Goal: Information Seeking & Learning: Learn about a topic

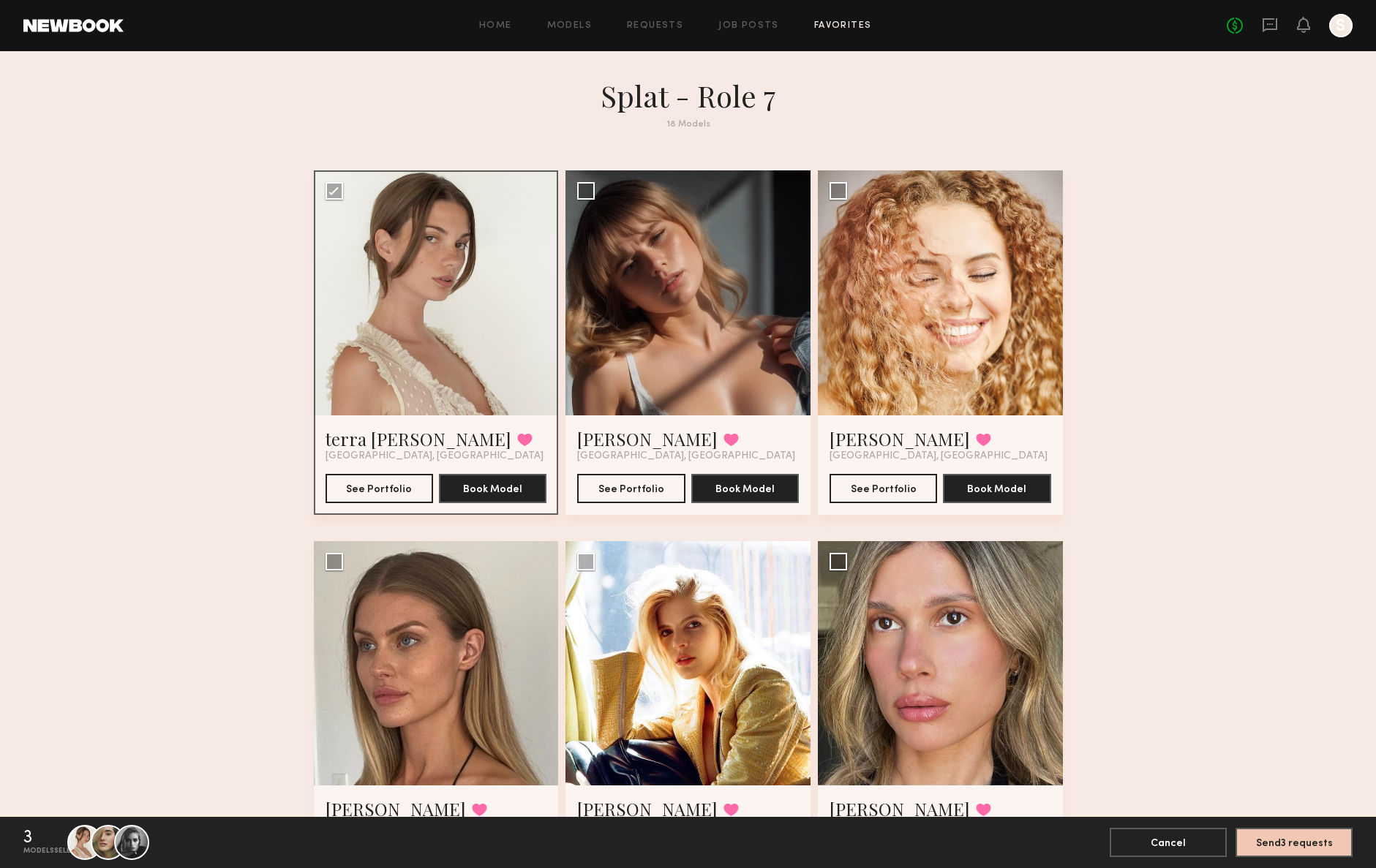
scroll to position [1601, 0]
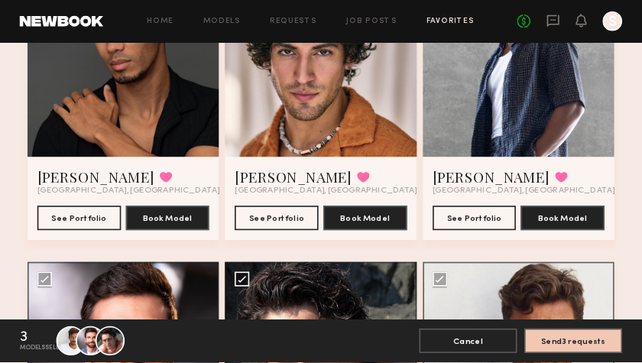
scroll to position [592, 0]
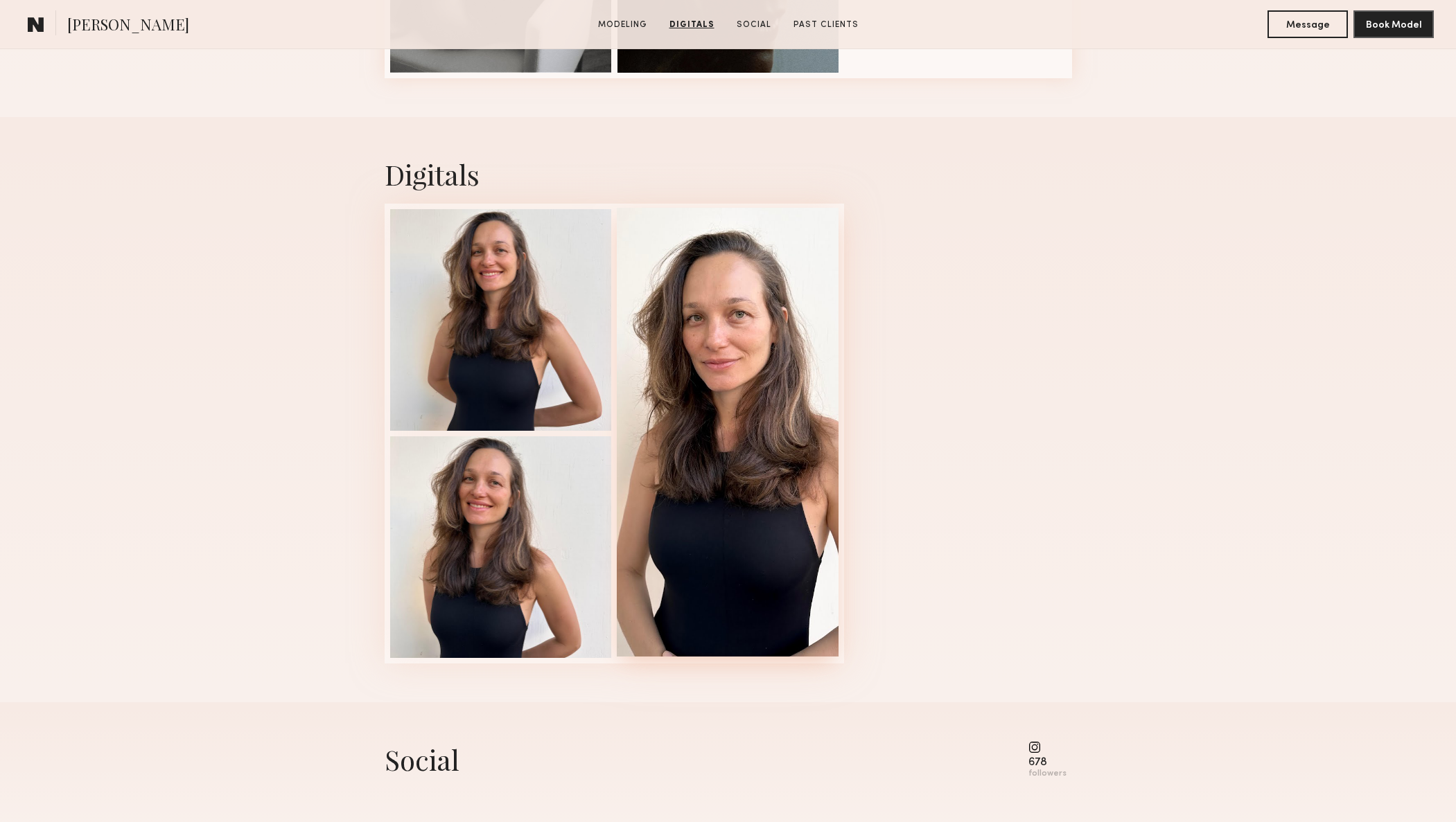
scroll to position [991, 0]
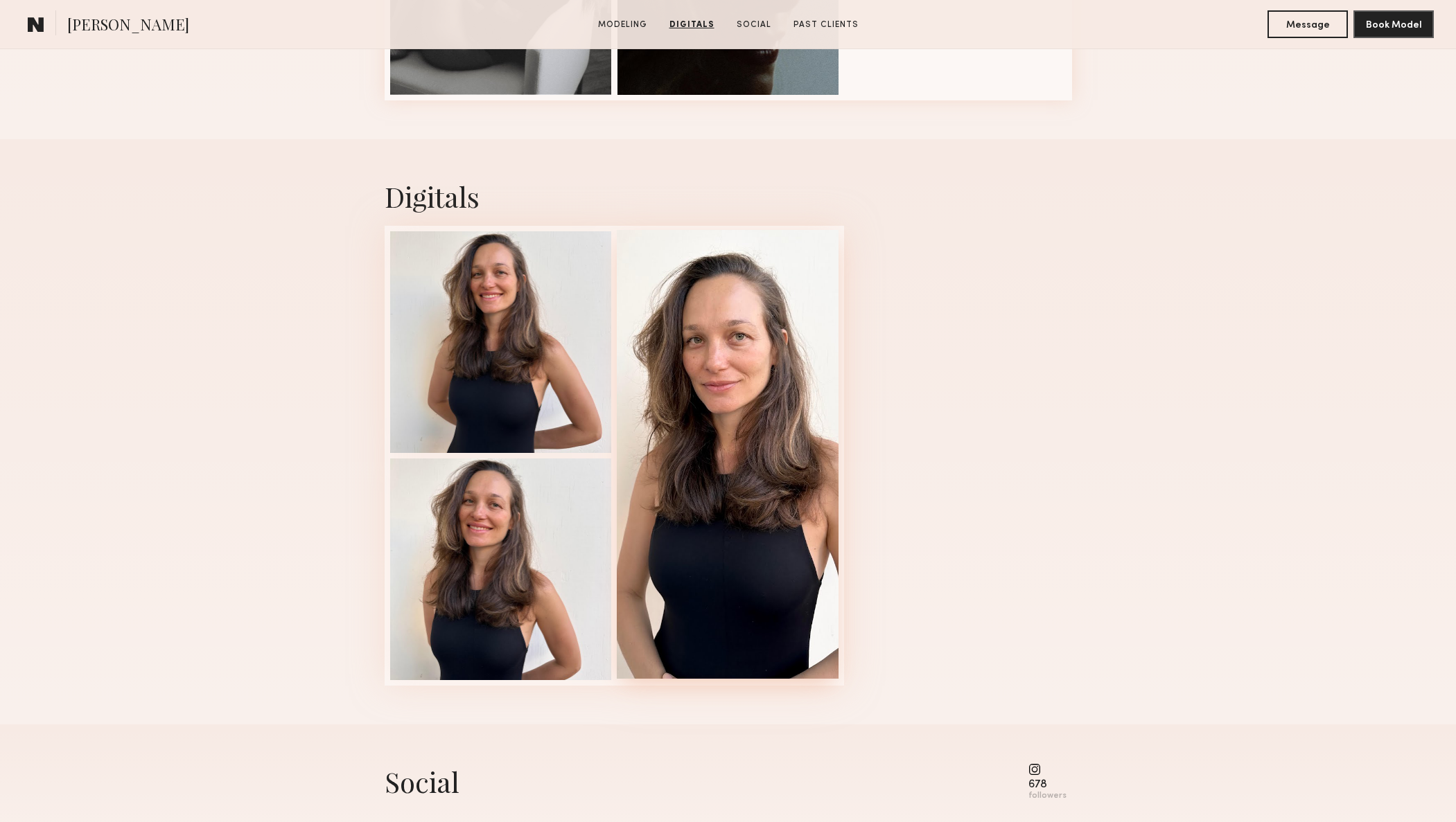
click at [702, 314] on div at bounding box center [727, 454] width 222 height 449
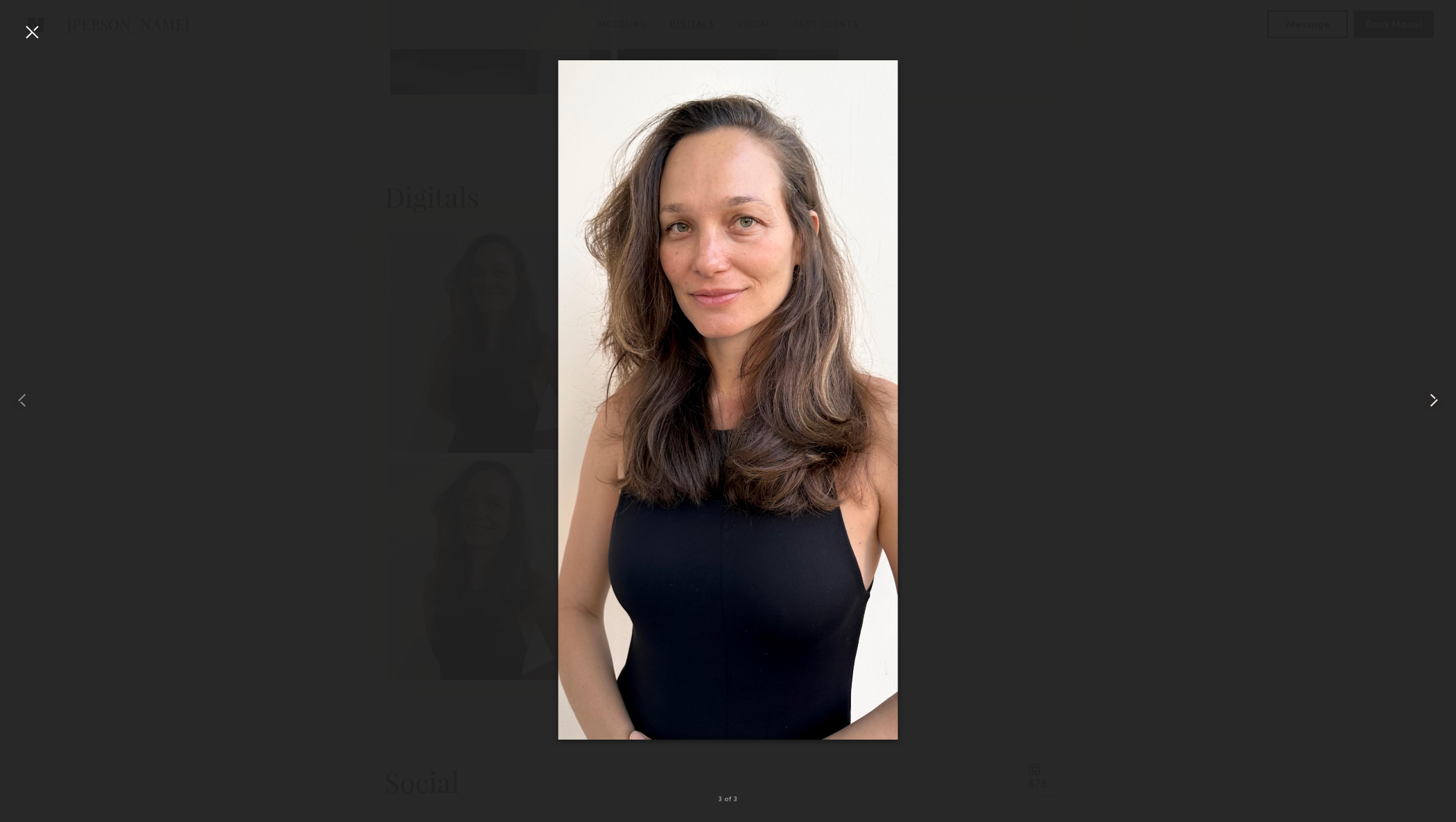
click at [1432, 402] on common-icon at bounding box center [1433, 401] width 22 height 22
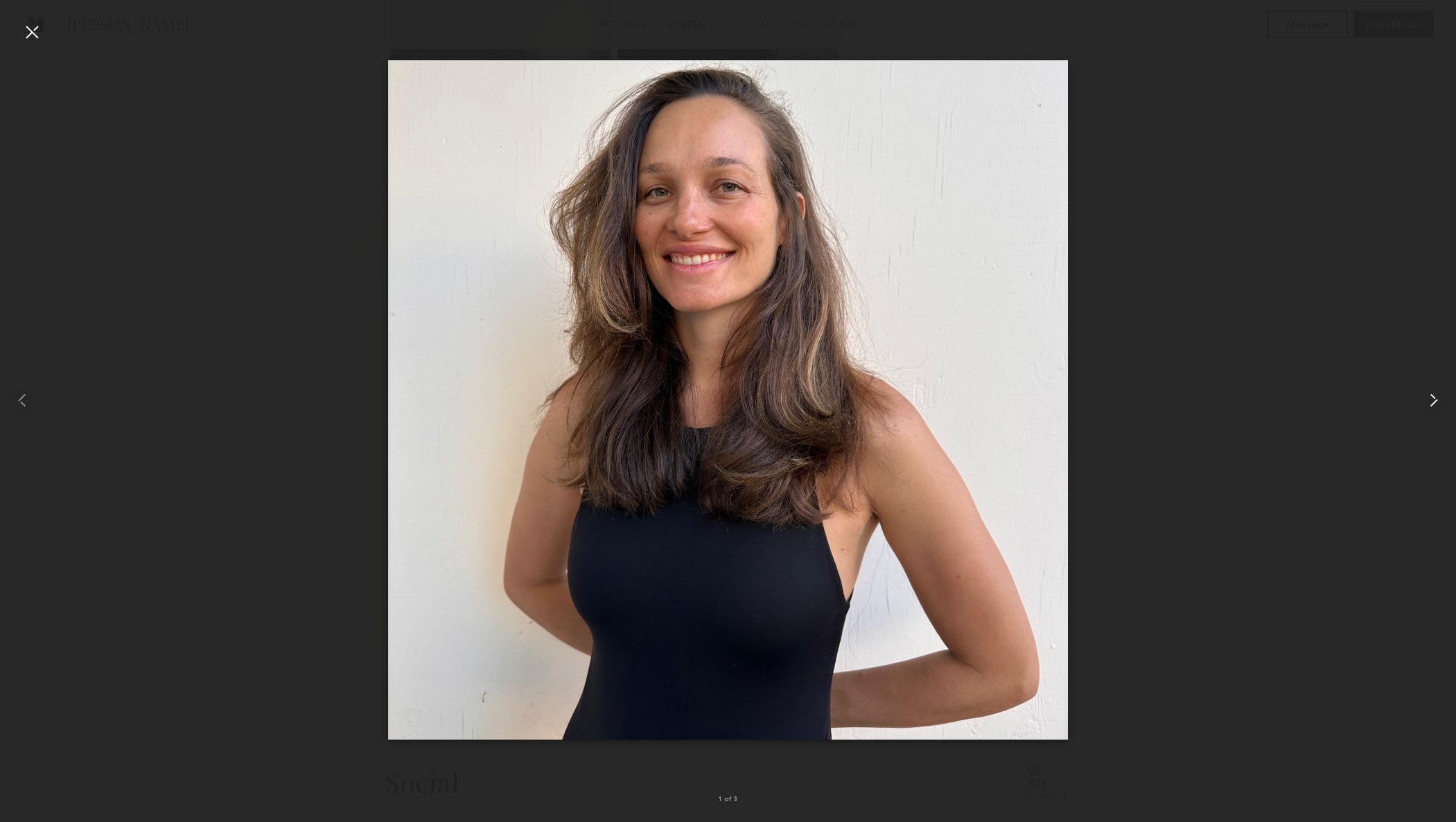
click at [1432, 402] on common-icon at bounding box center [1433, 401] width 22 height 22
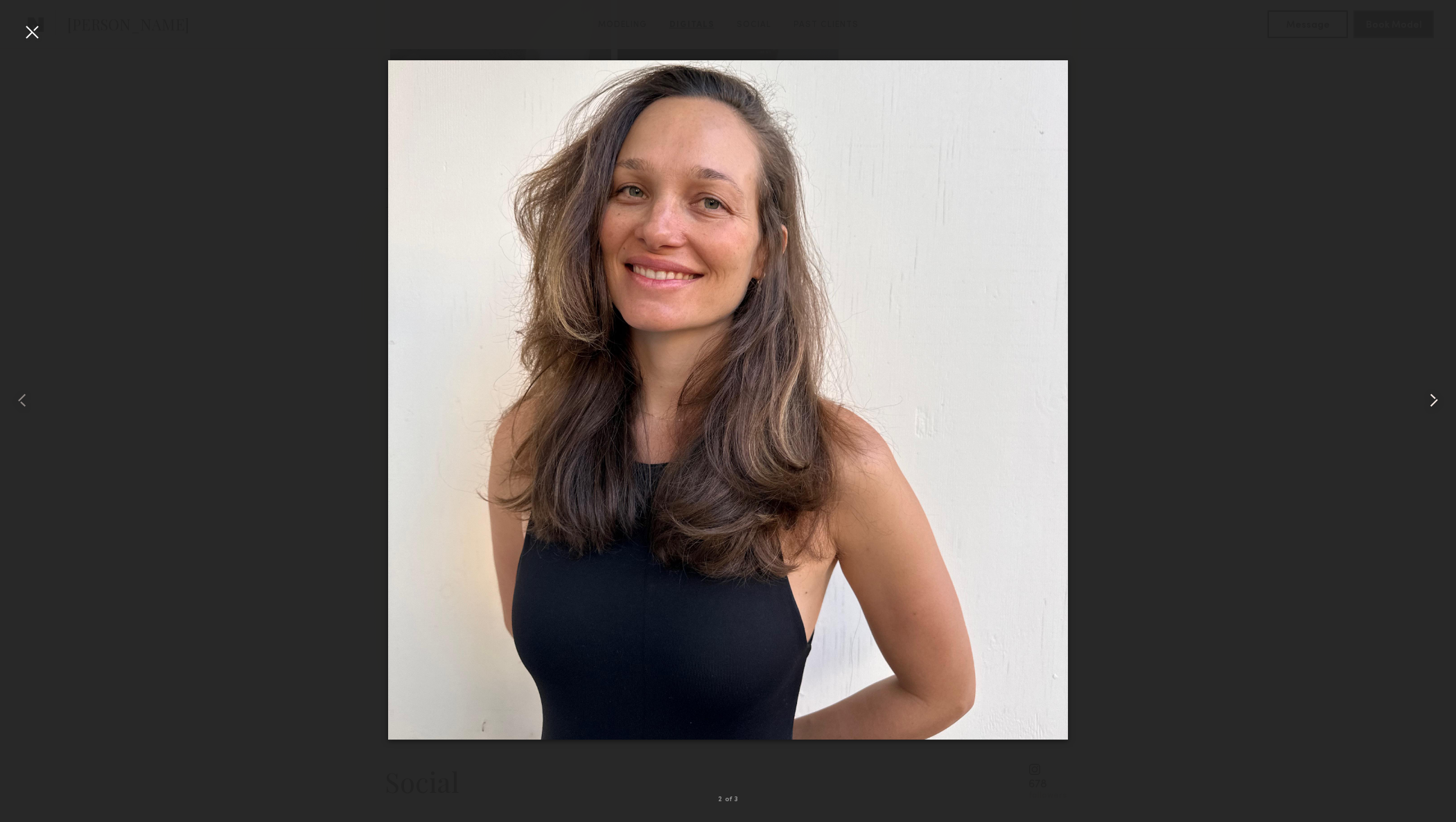
click at [1432, 402] on common-icon at bounding box center [1433, 401] width 22 height 22
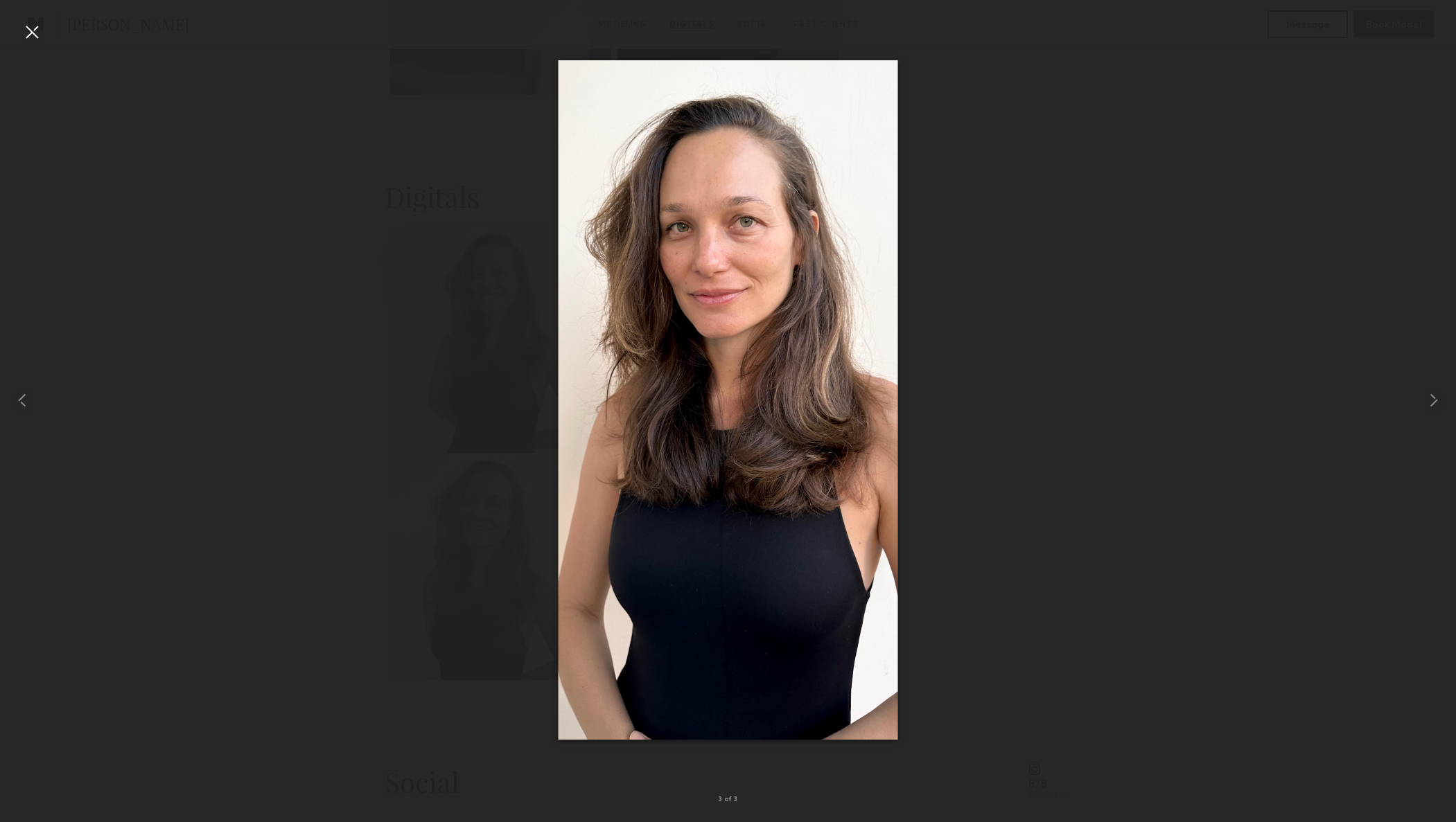
click at [32, 29] on div at bounding box center [32, 32] width 22 height 22
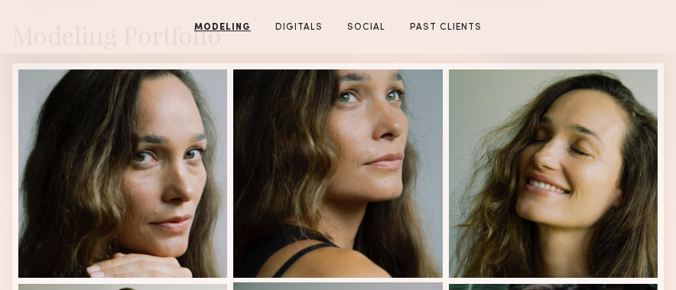
scroll to position [376, 0]
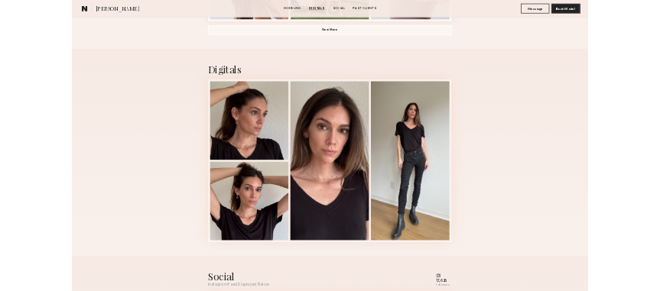
scroll to position [1381, 0]
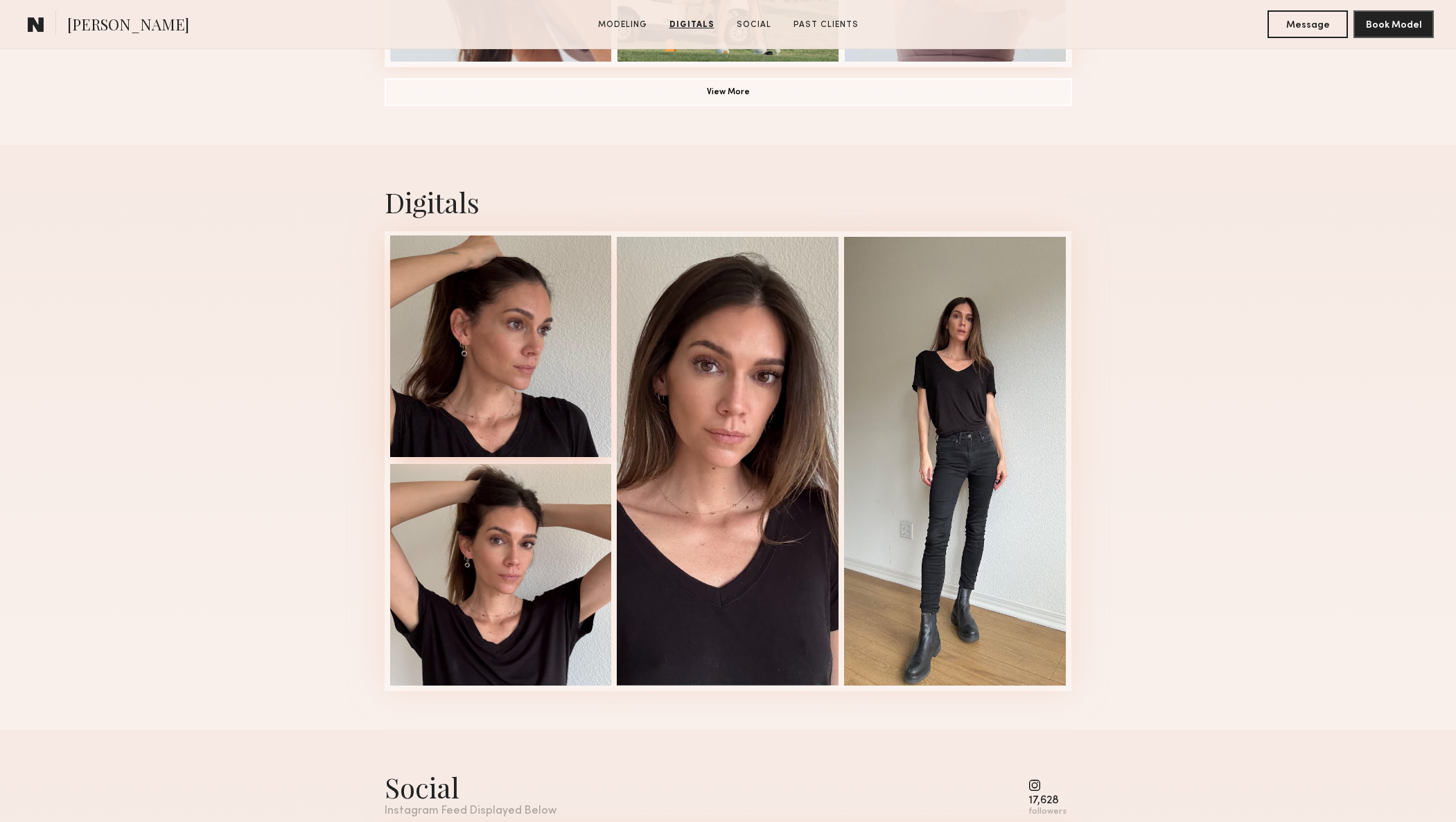
click at [473, 313] on div at bounding box center [500, 346] width 222 height 222
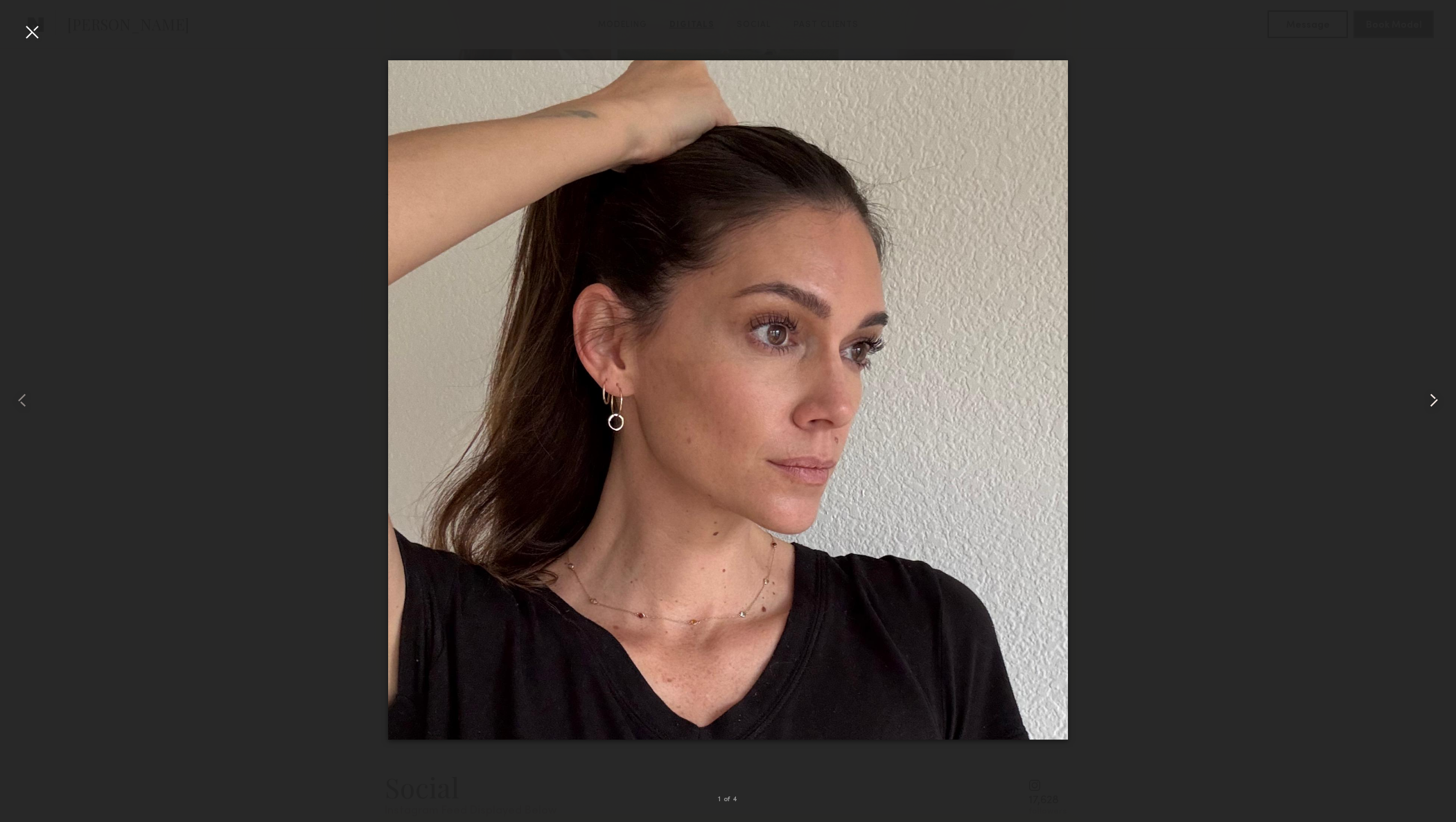
click at [1434, 398] on common-icon at bounding box center [1433, 401] width 22 height 22
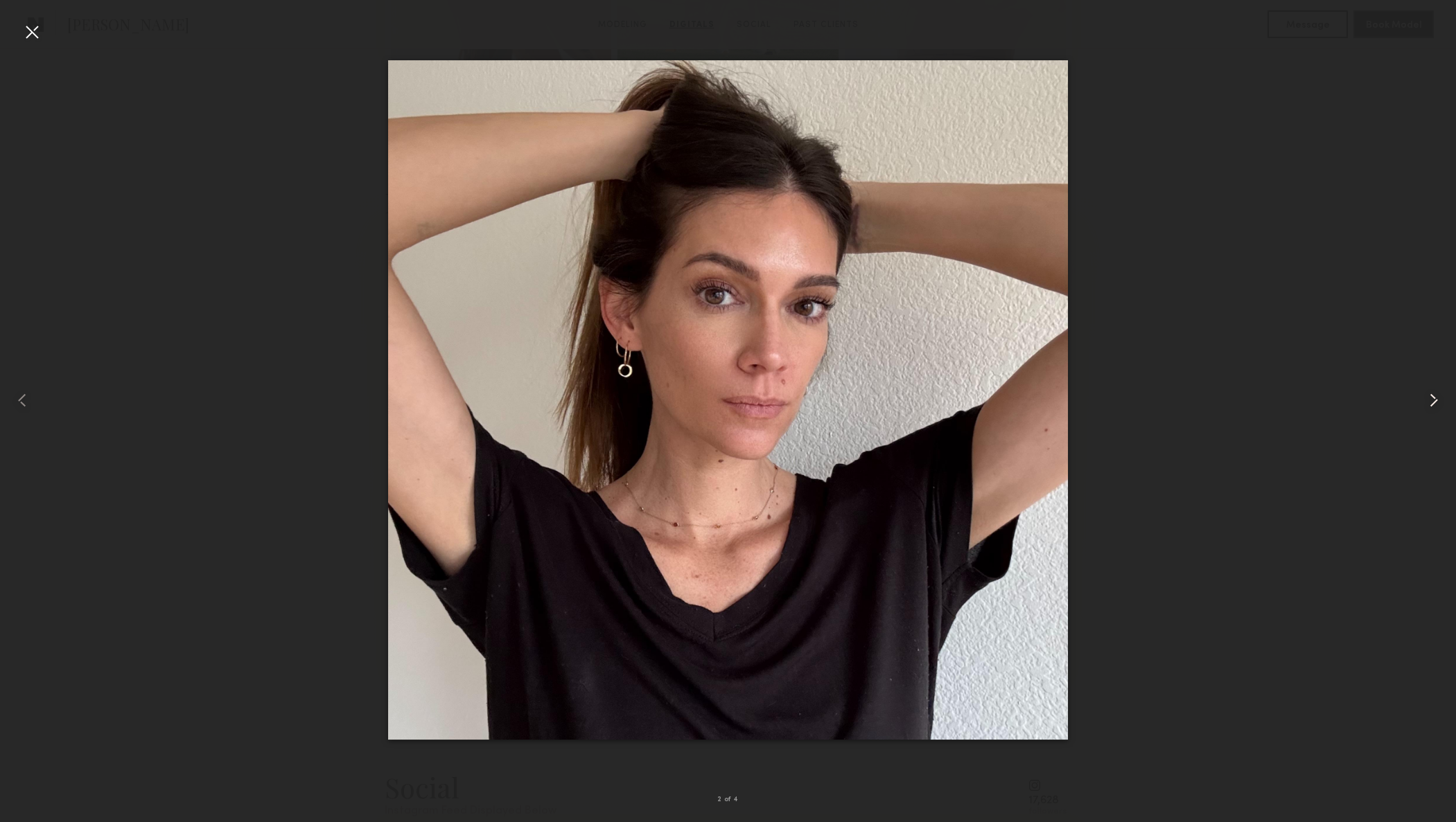
click at [1434, 398] on common-icon at bounding box center [1433, 401] width 22 height 22
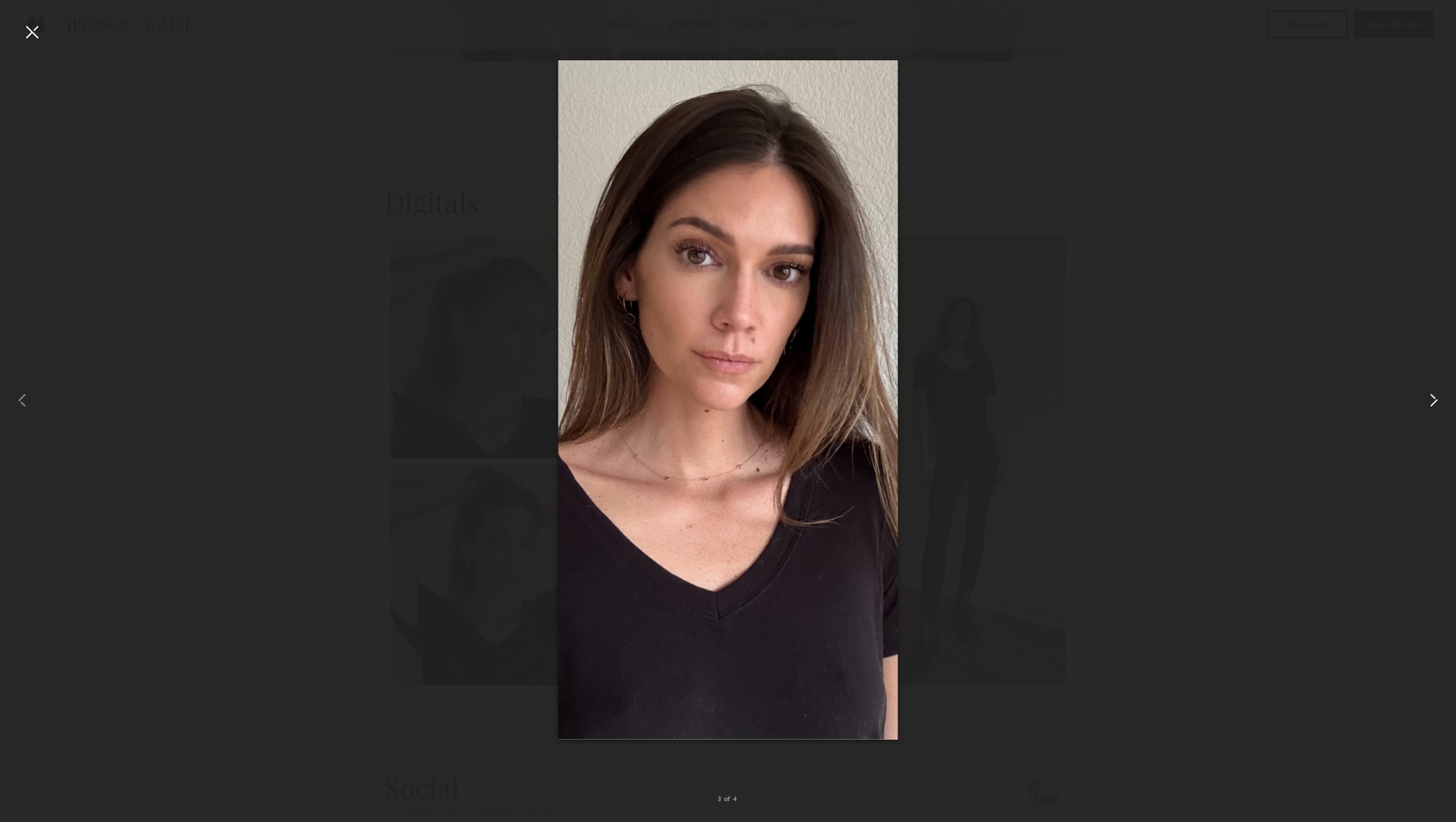
click at [1434, 398] on common-icon at bounding box center [1433, 401] width 22 height 22
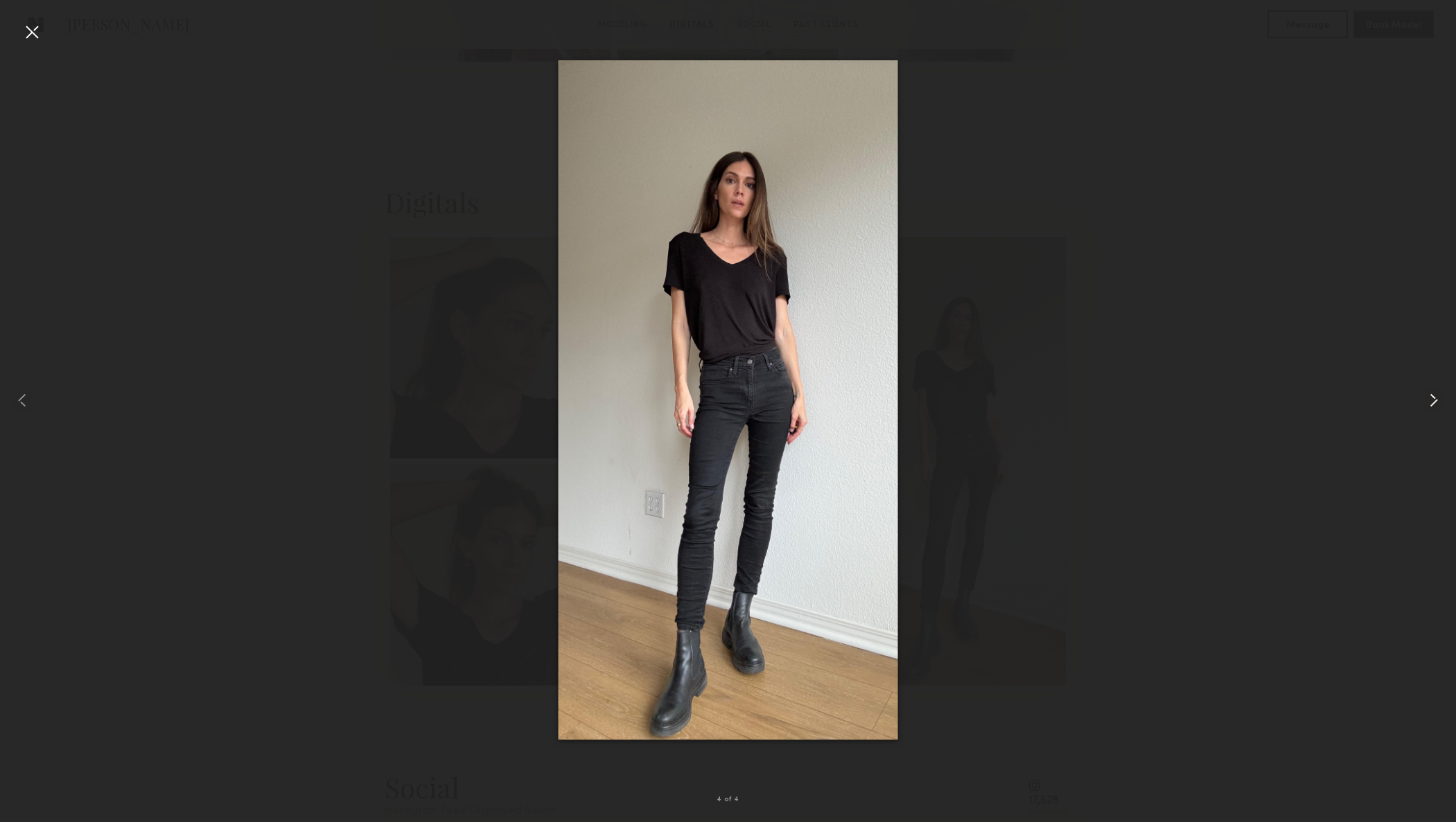
click at [1434, 398] on common-icon at bounding box center [1433, 401] width 22 height 22
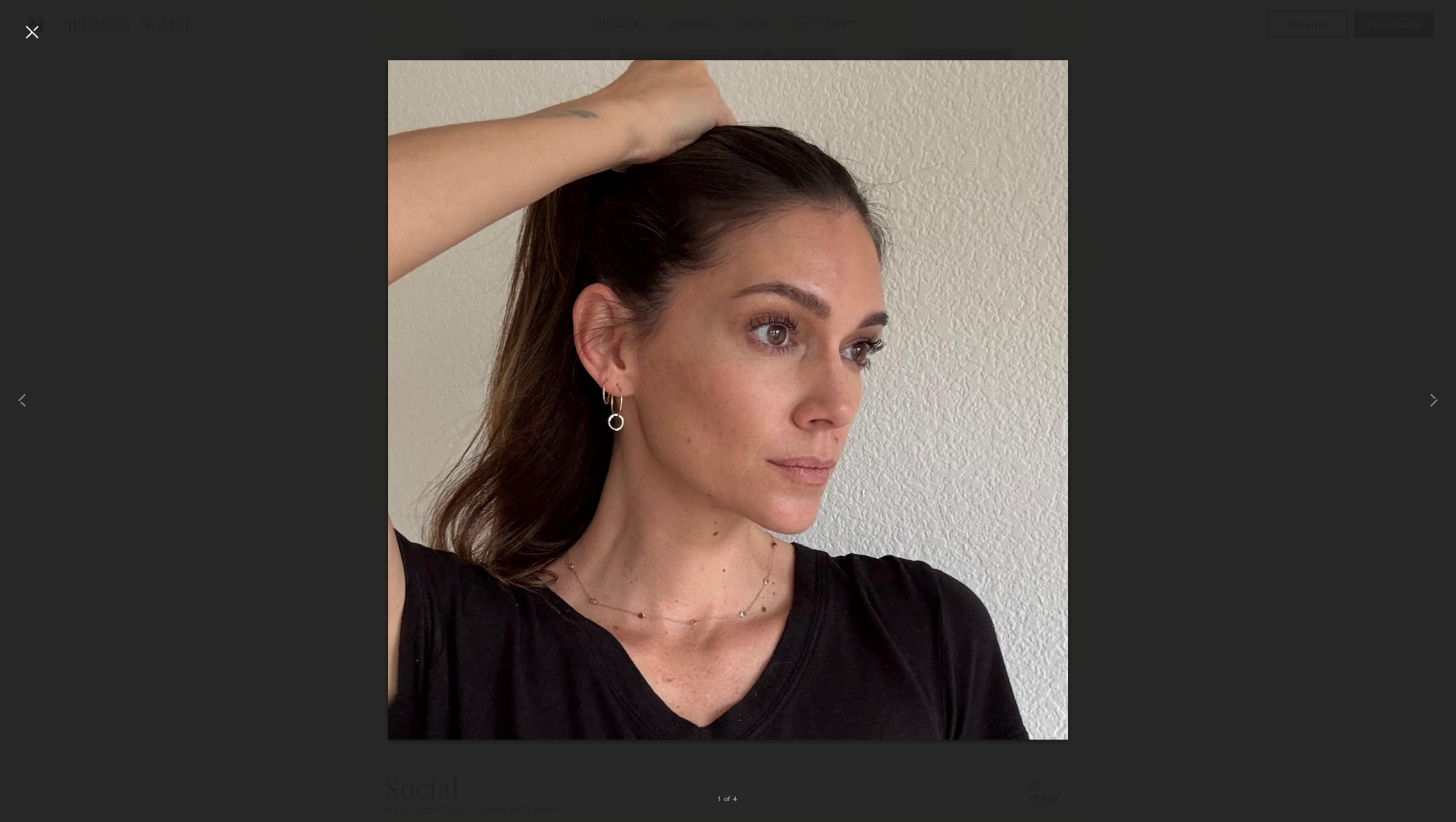
click at [31, 33] on div at bounding box center [32, 32] width 22 height 22
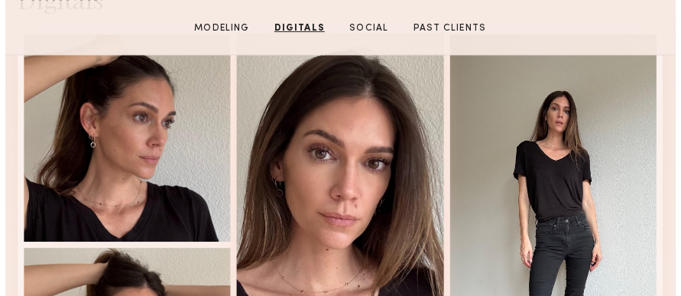
scroll to position [1408, 0]
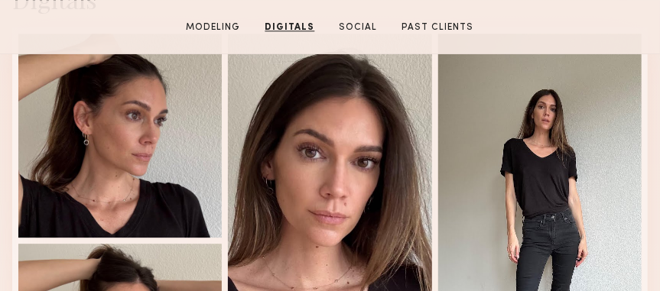
click at [653, 284] on nb-model-profile-digitals "Digitals 1 of 4" at bounding box center [330, 218] width 660 height 508
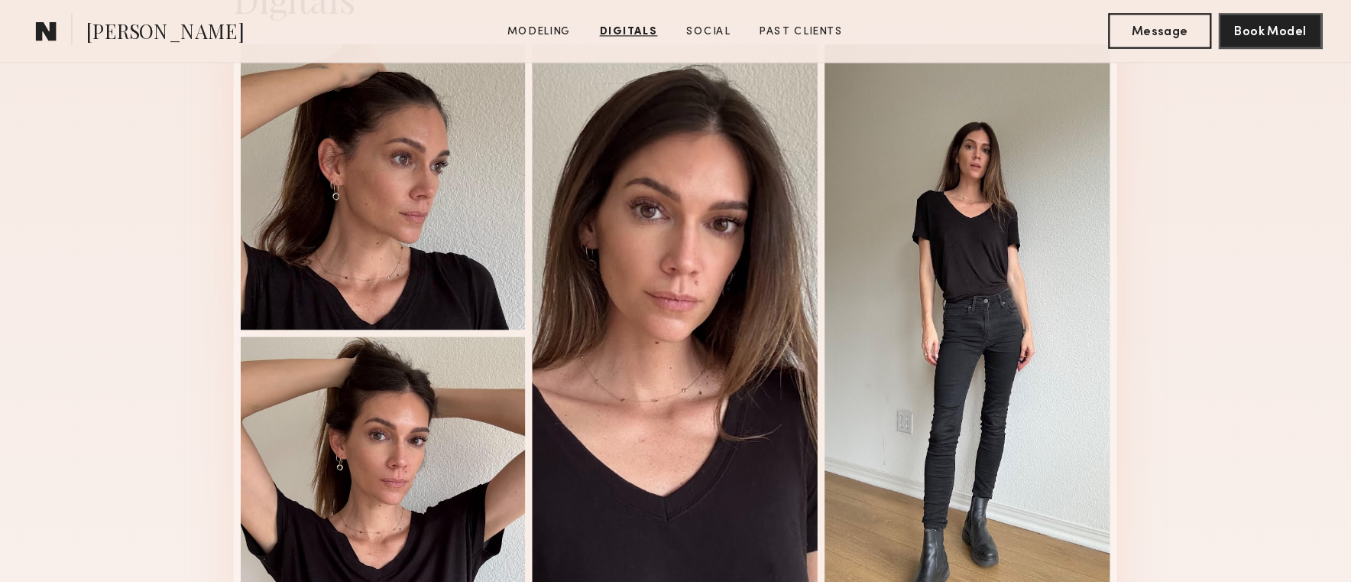
scroll to position [1604, 0]
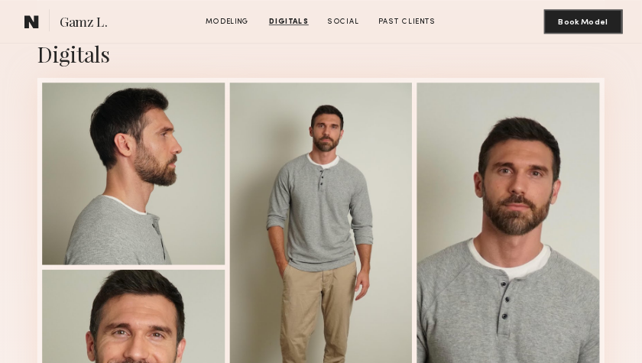
scroll to position [1390, 0]
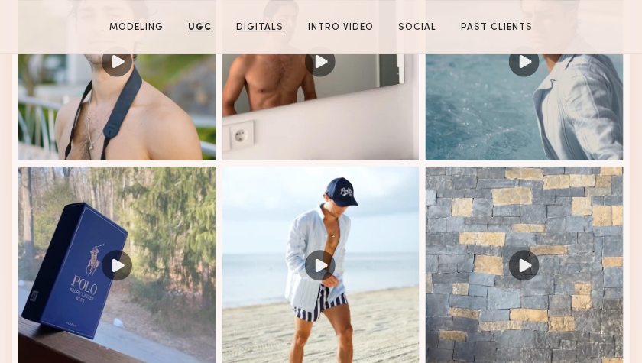
click at [251, 24] on link "Digitals" at bounding box center [260, 28] width 60 height 14
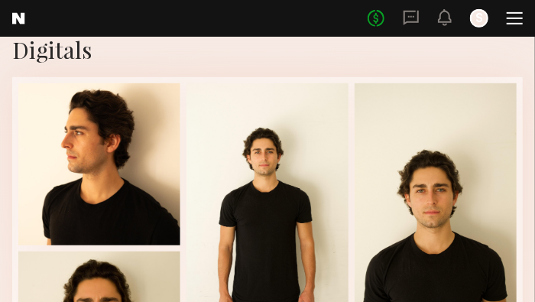
scroll to position [1831, 0]
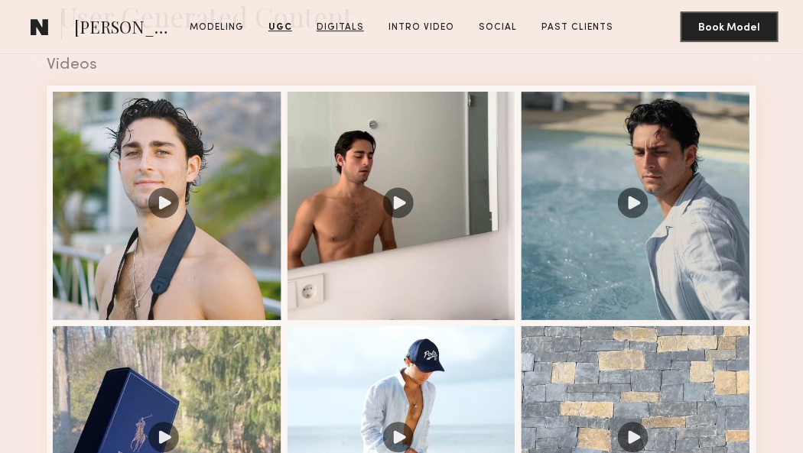
click at [342, 27] on link "Digitals" at bounding box center [340, 28] width 60 height 14
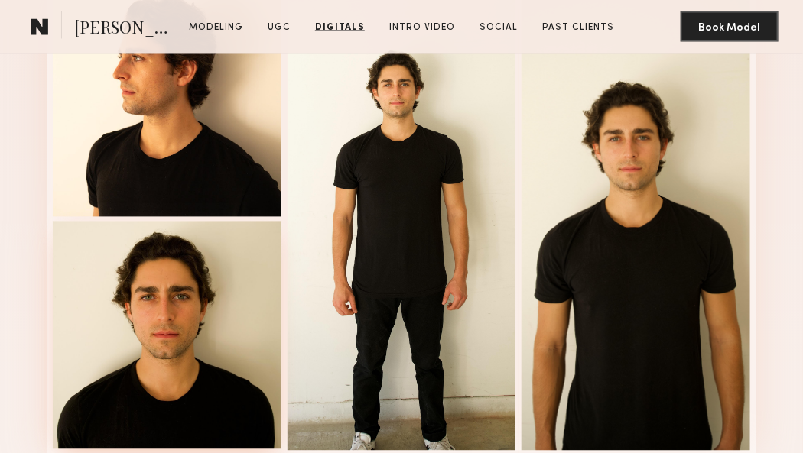
scroll to position [2370, 0]
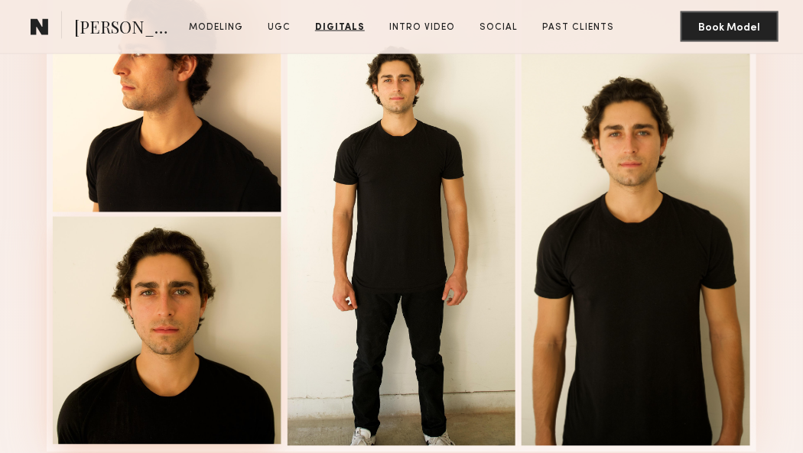
click at [186, 294] on div at bounding box center [167, 331] width 229 height 229
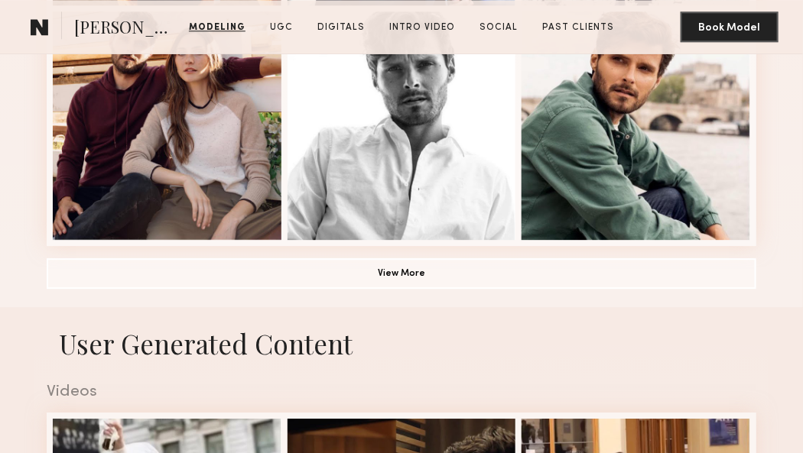
scroll to position [1118, 0]
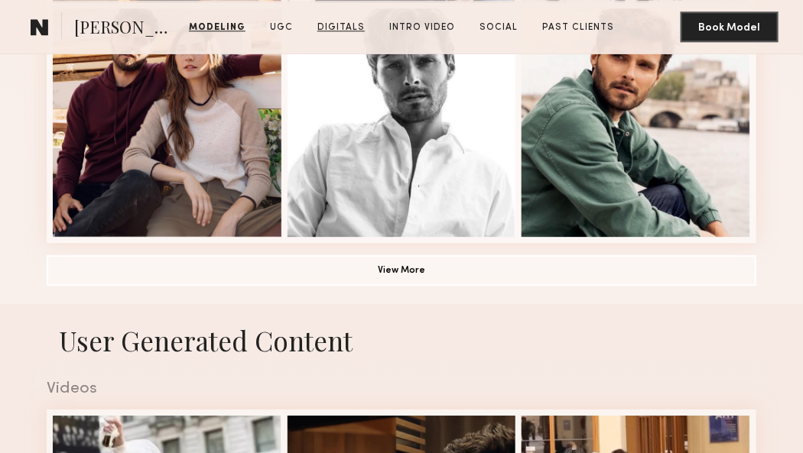
click at [336, 30] on link "Digitals" at bounding box center [341, 28] width 60 height 14
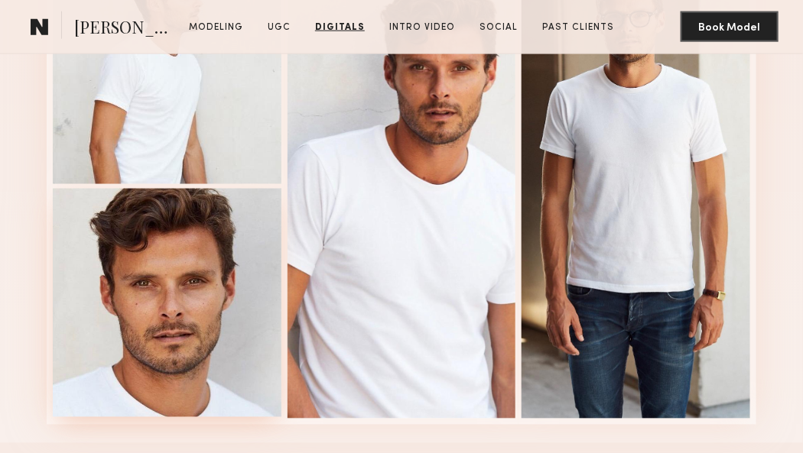
scroll to position [2165, 0]
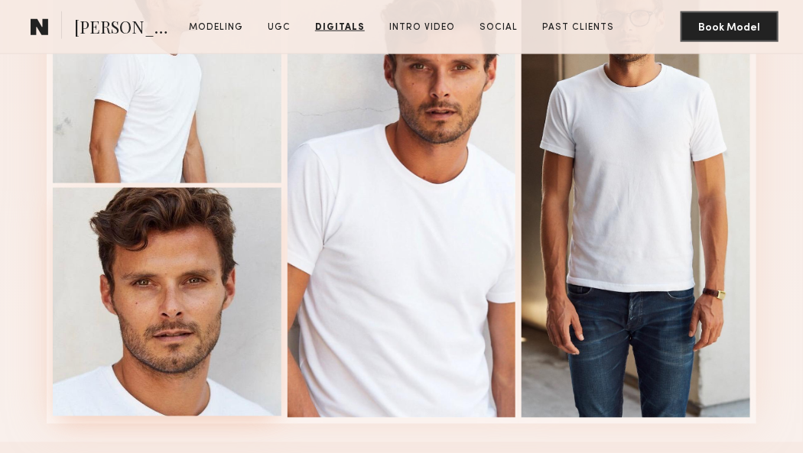
click at [137, 231] on div at bounding box center [167, 302] width 229 height 229
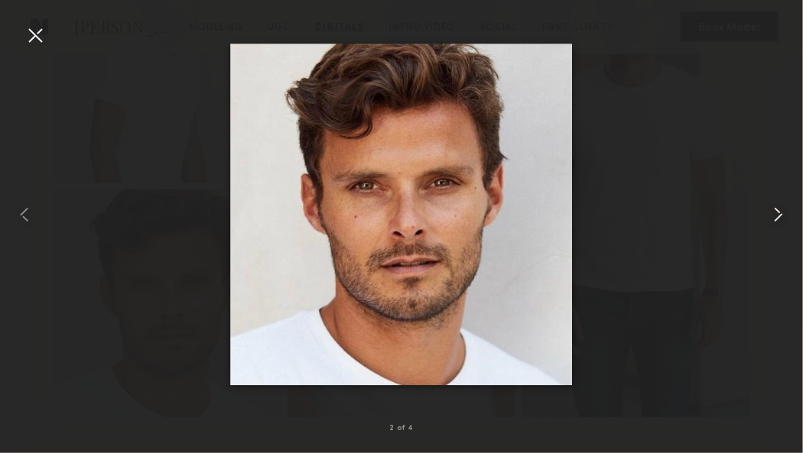
click at [775, 213] on common-icon at bounding box center [778, 215] width 24 height 24
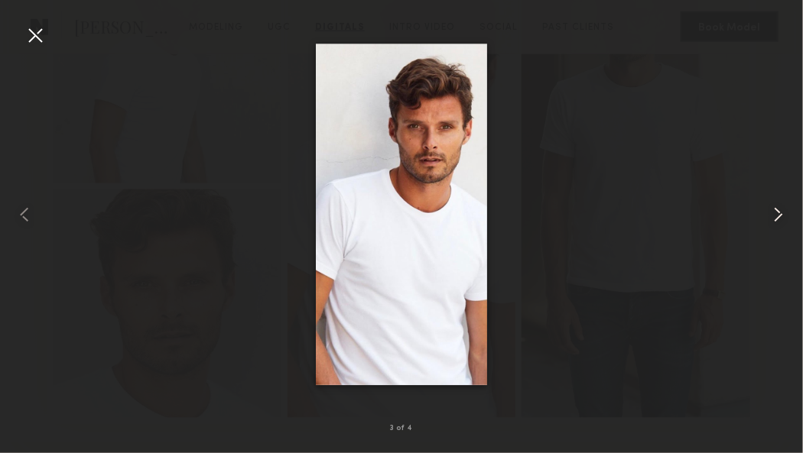
click at [775, 213] on common-icon at bounding box center [778, 215] width 24 height 24
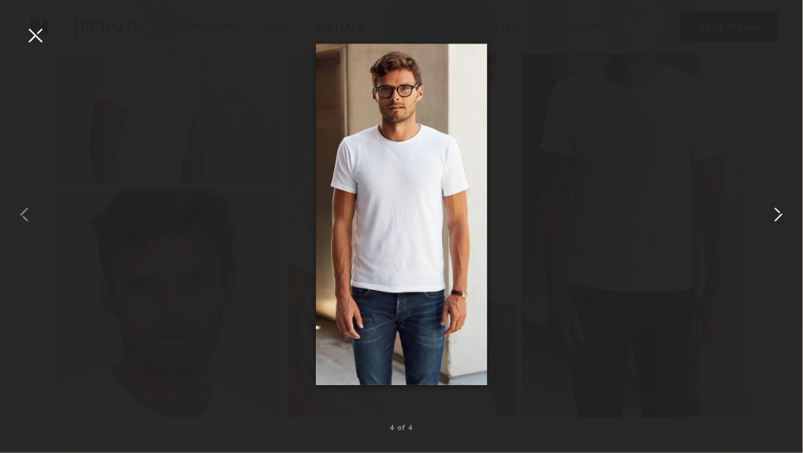
click at [775, 213] on common-icon at bounding box center [778, 215] width 24 height 24
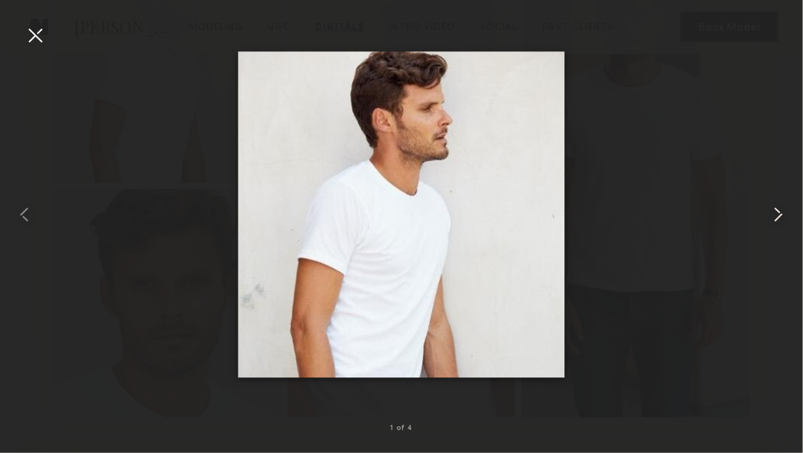
click at [775, 213] on common-icon at bounding box center [778, 215] width 24 height 24
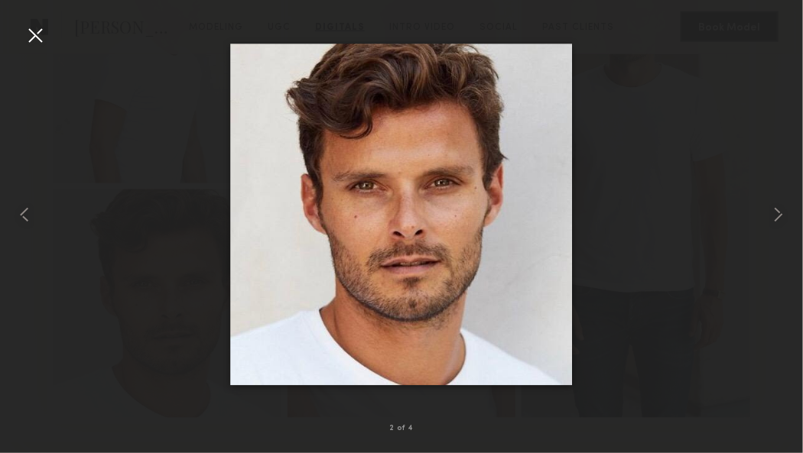
click at [34, 35] on div at bounding box center [35, 35] width 24 height 24
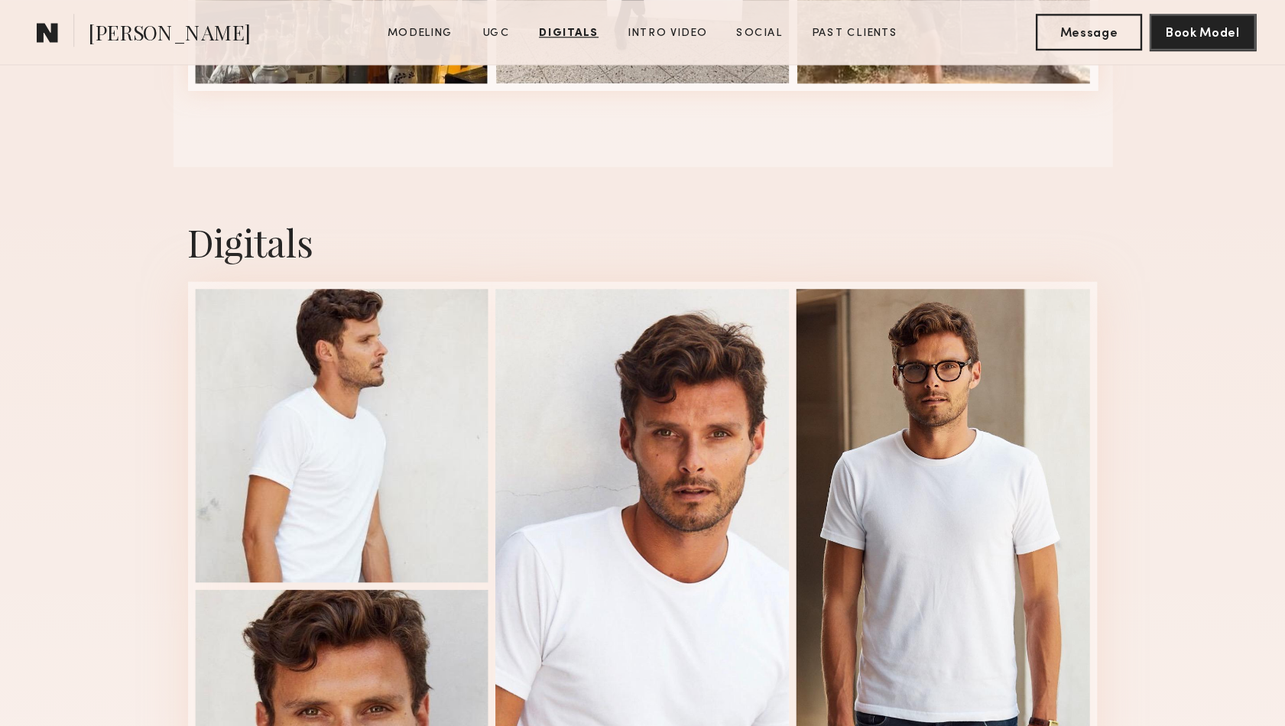
scroll to position [2090, 0]
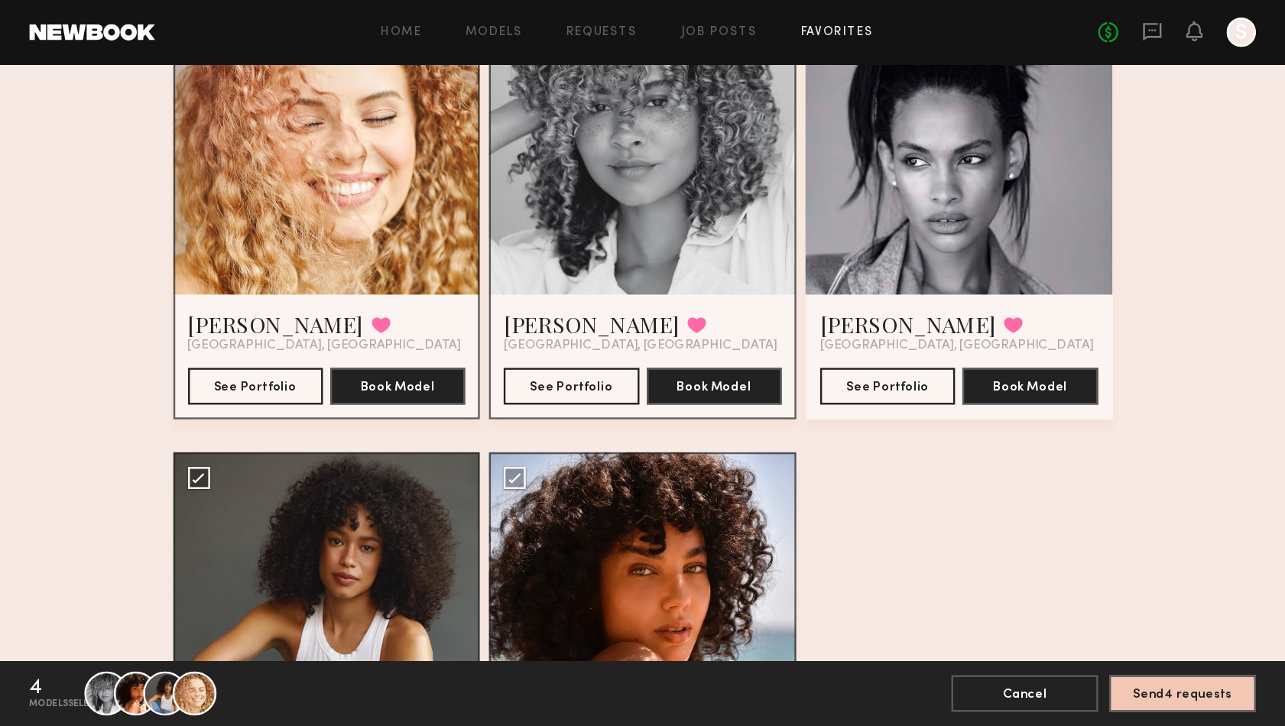
scroll to position [963, 0]
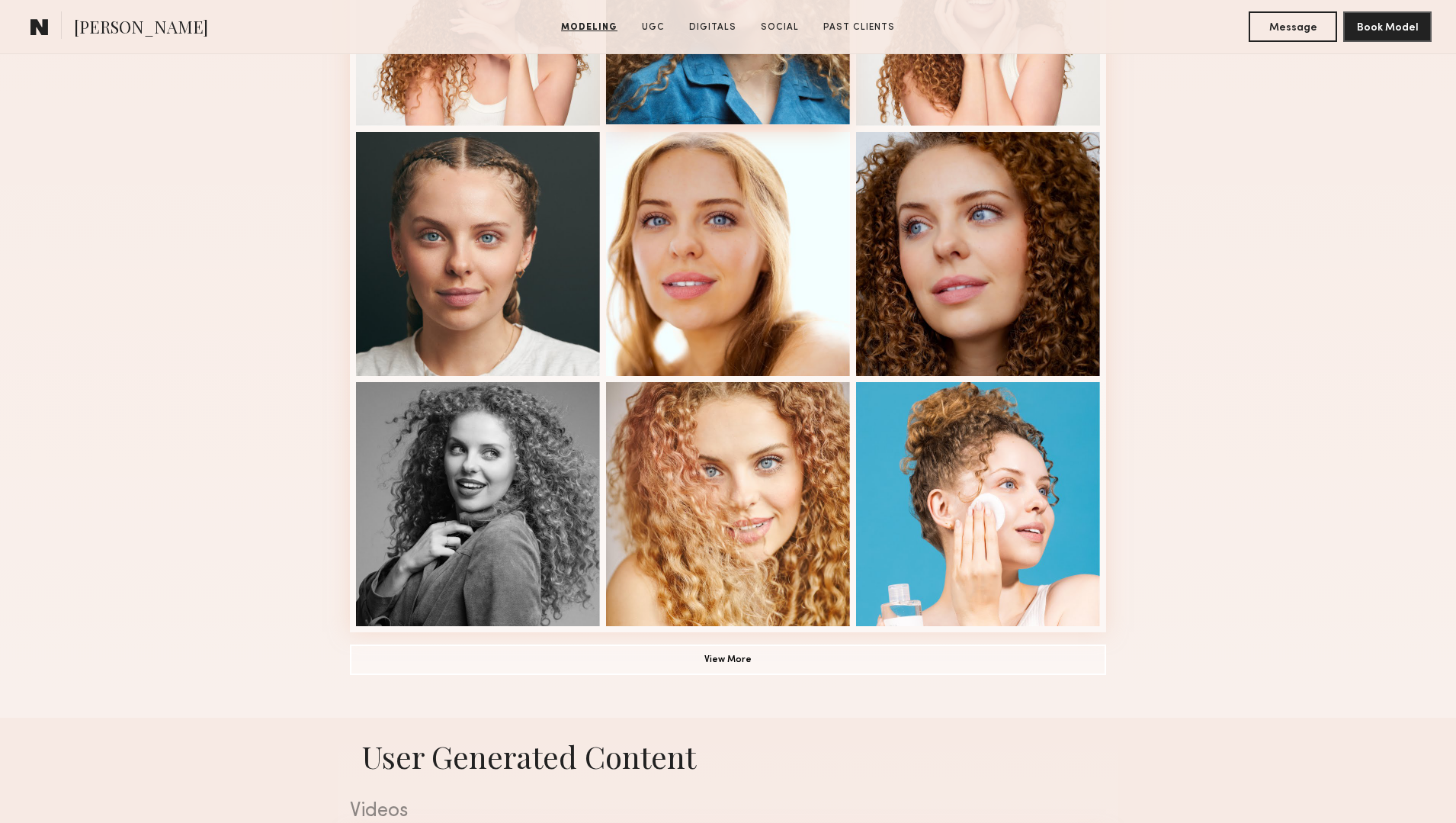
scroll to position [778, 0]
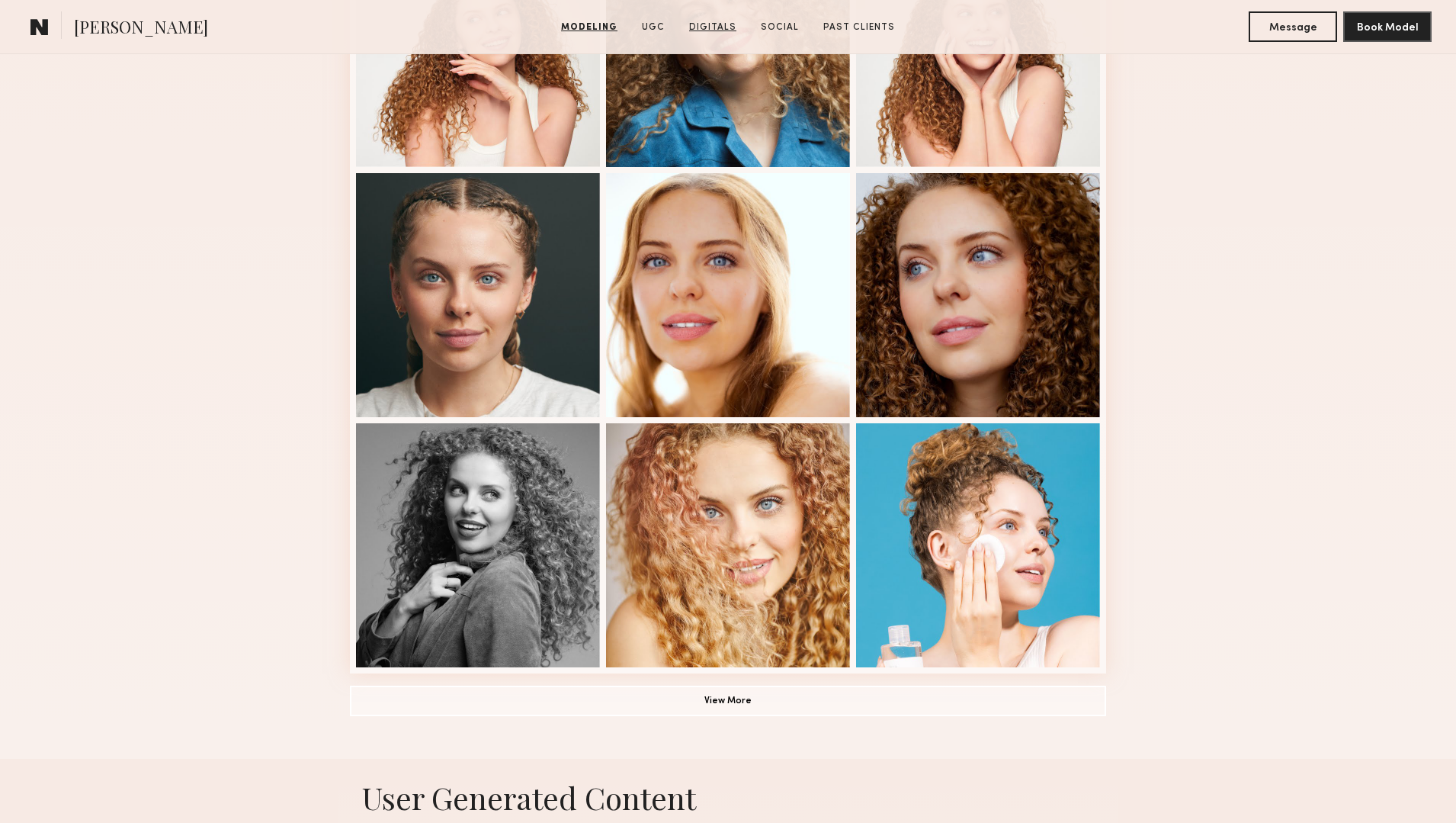
click at [713, 25] on link "Digitals" at bounding box center [713, 28] width 60 height 14
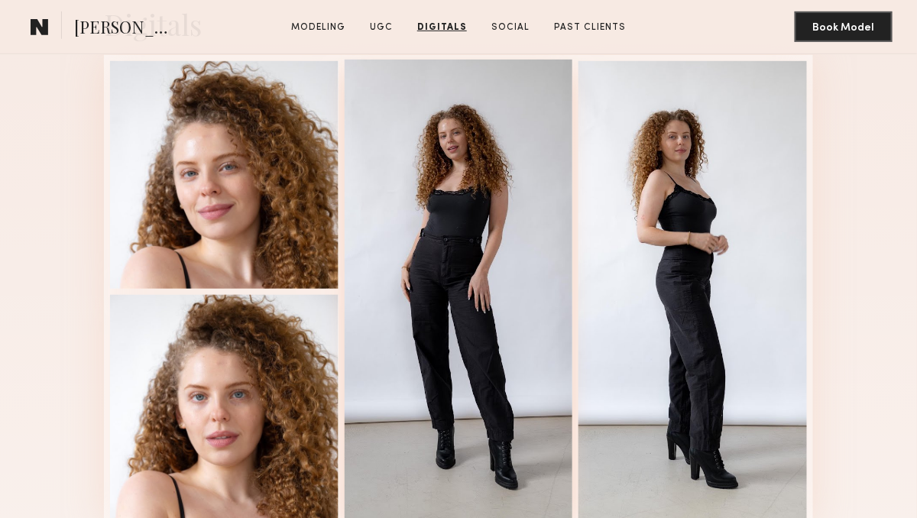
scroll to position [1834, 0]
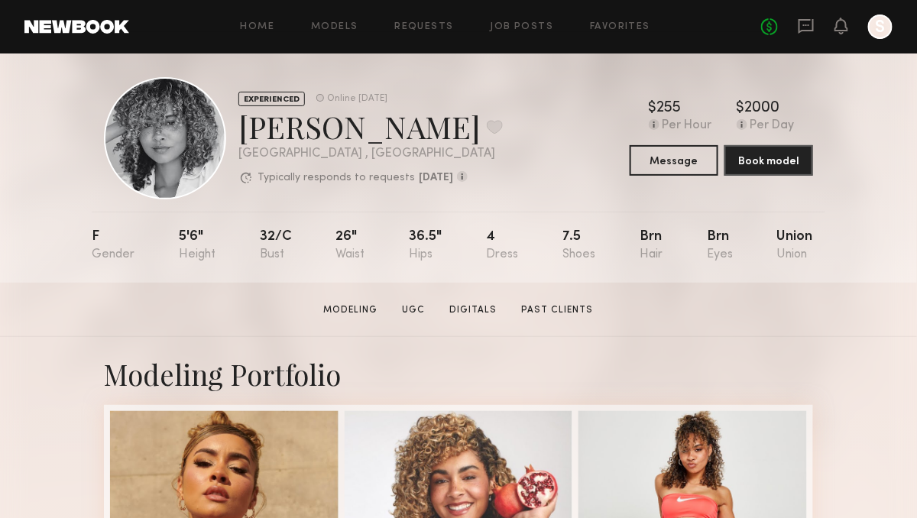
scroll to position [13, 0]
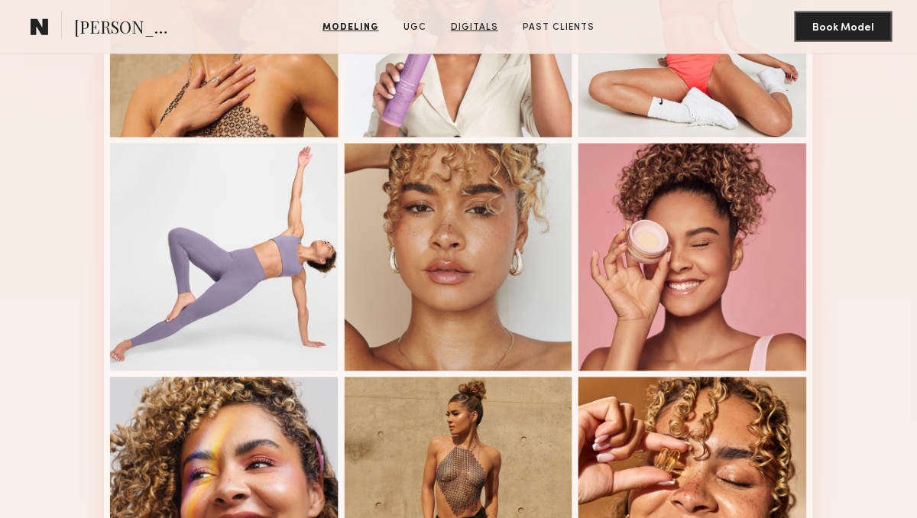
click at [473, 25] on link "Digitals" at bounding box center [475, 28] width 60 height 14
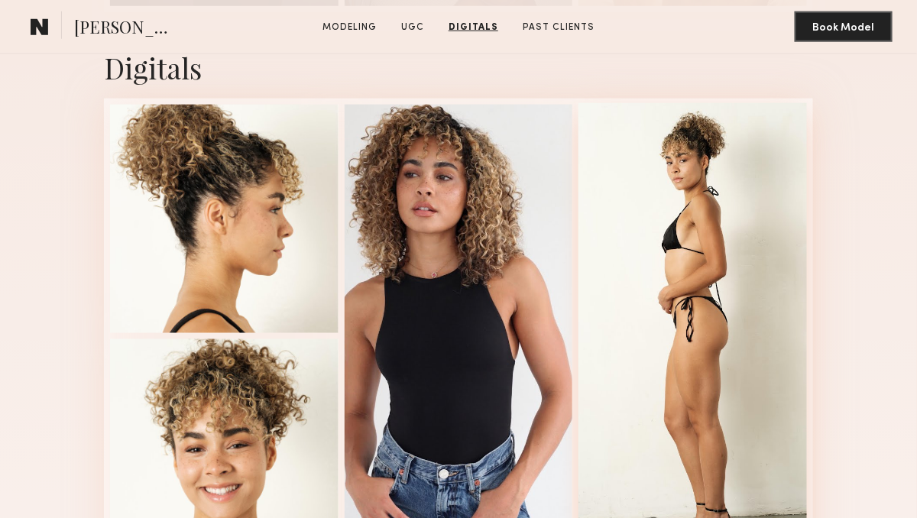
scroll to position [2078, 0]
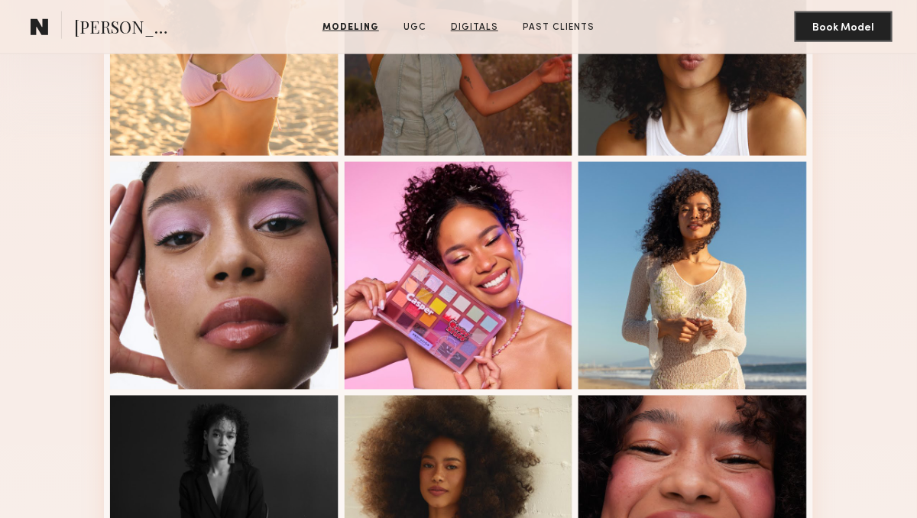
click at [466, 25] on link "Digitals" at bounding box center [475, 28] width 60 height 14
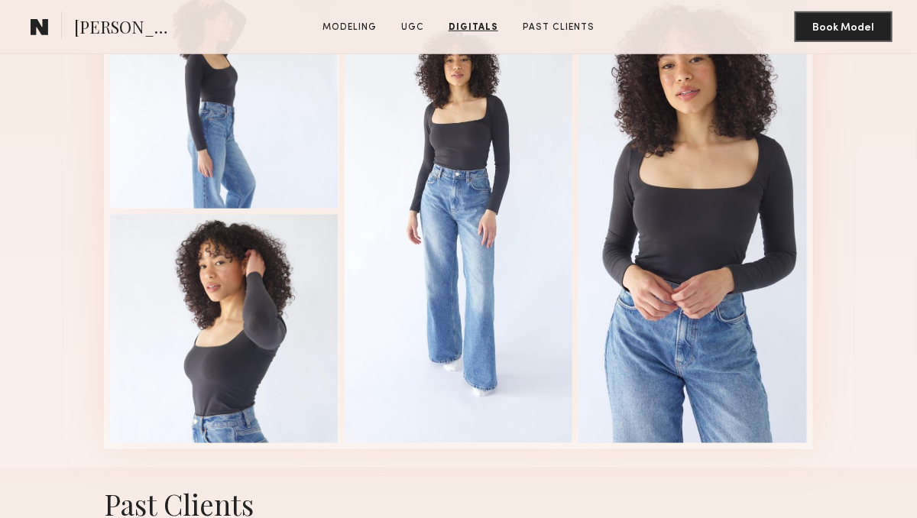
scroll to position [1913, 0]
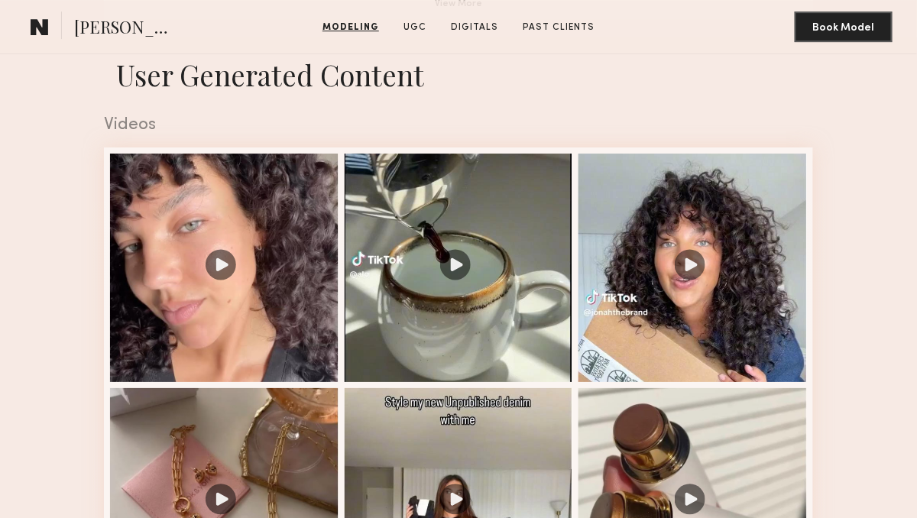
scroll to position [1419, 0]
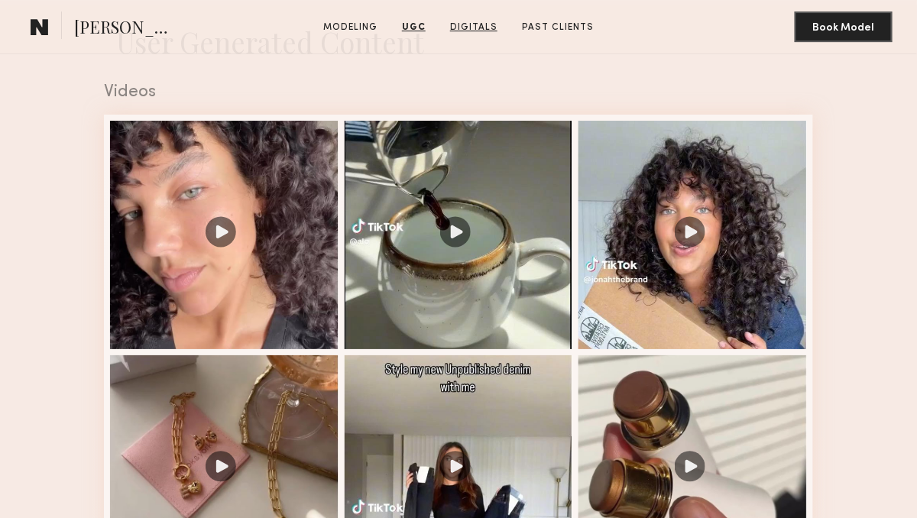
click at [479, 24] on link "Digitals" at bounding box center [474, 28] width 60 height 14
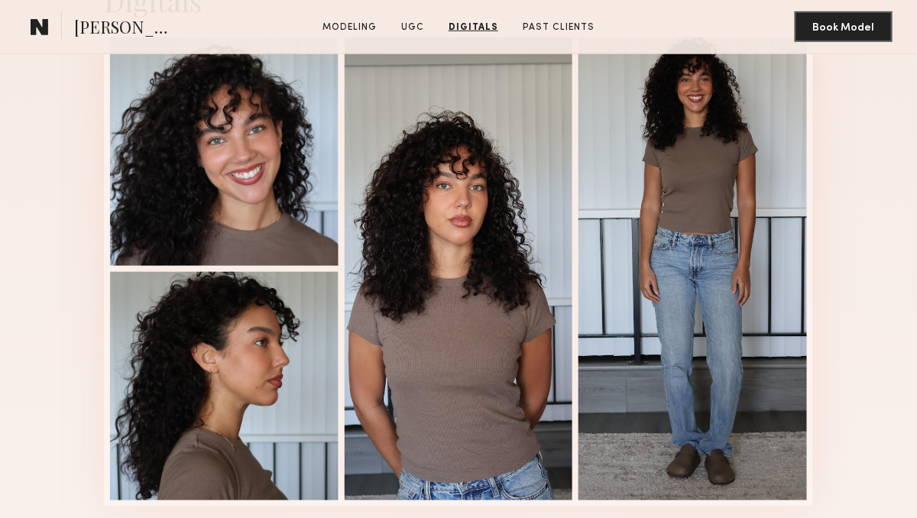
scroll to position [3557, 0]
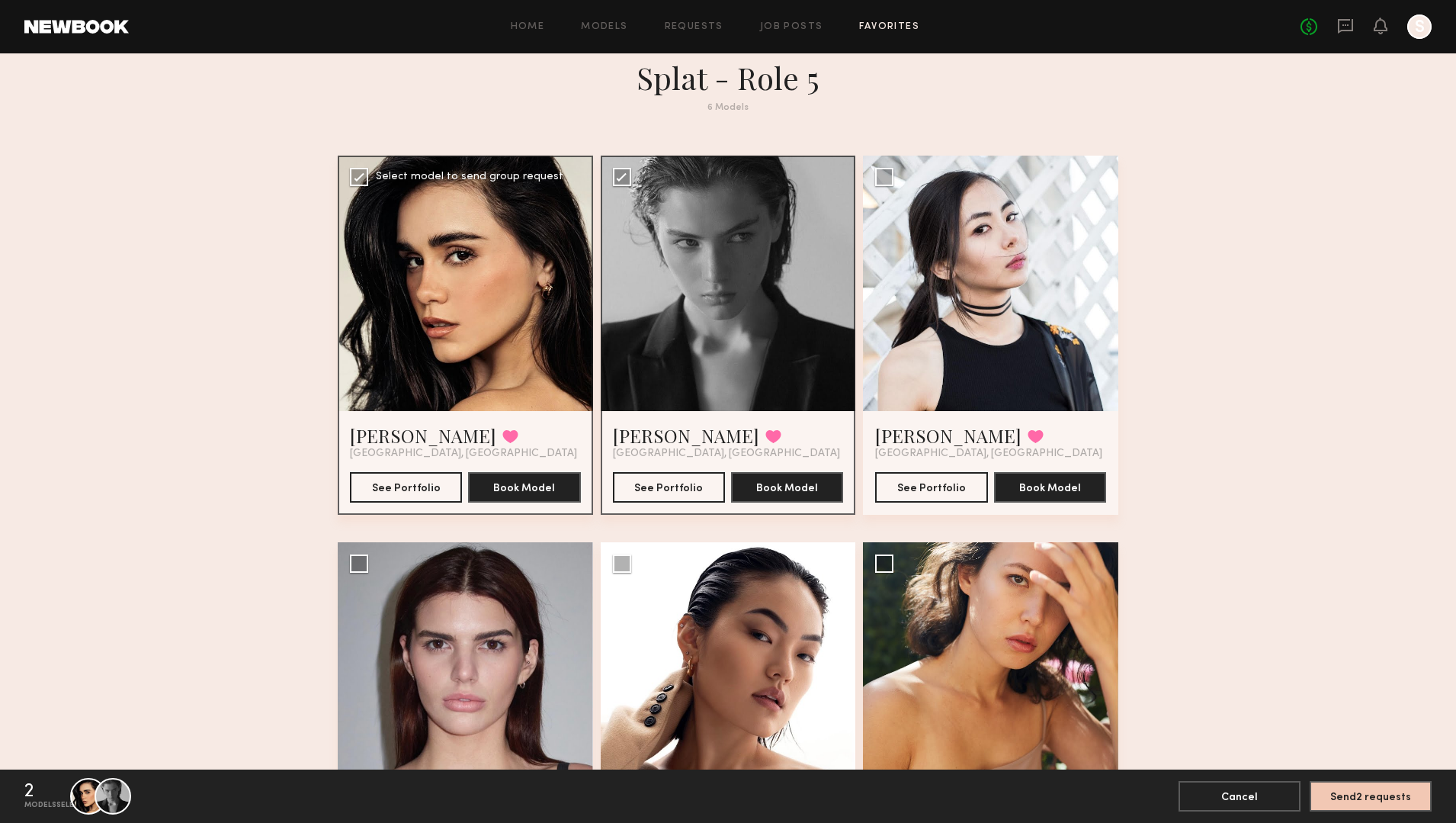
scroll to position [23, 0]
click at [409, 488] on button "See Portfolio" at bounding box center [406, 486] width 112 height 31
click at [678, 487] on button "See Portfolio" at bounding box center [669, 486] width 112 height 31
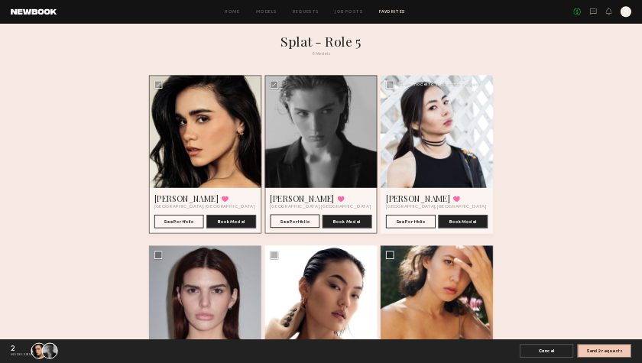
scroll to position [0, 0]
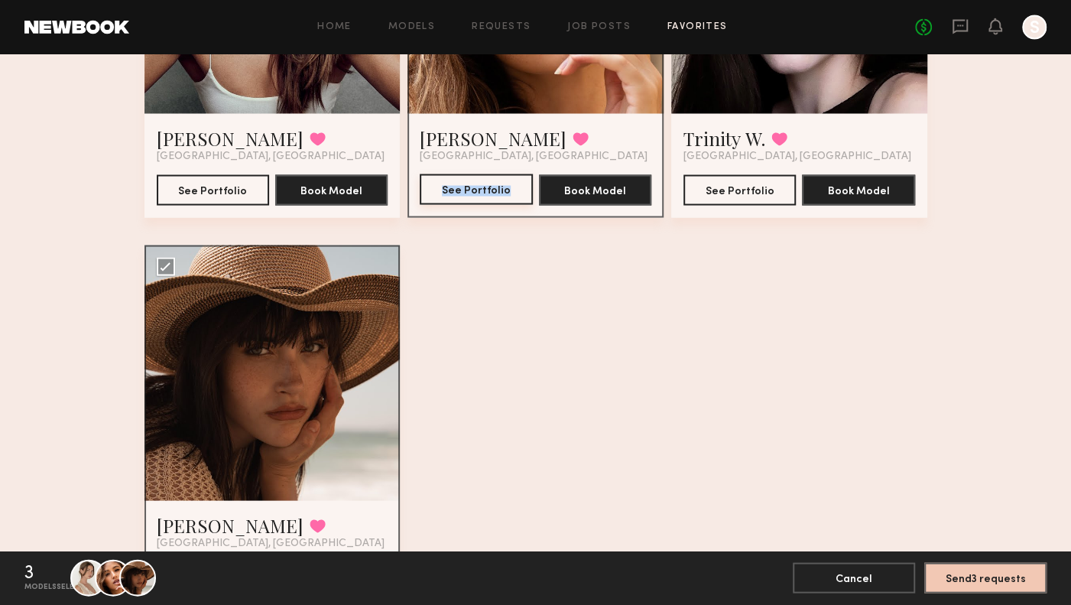
scroll to position [1543, 0]
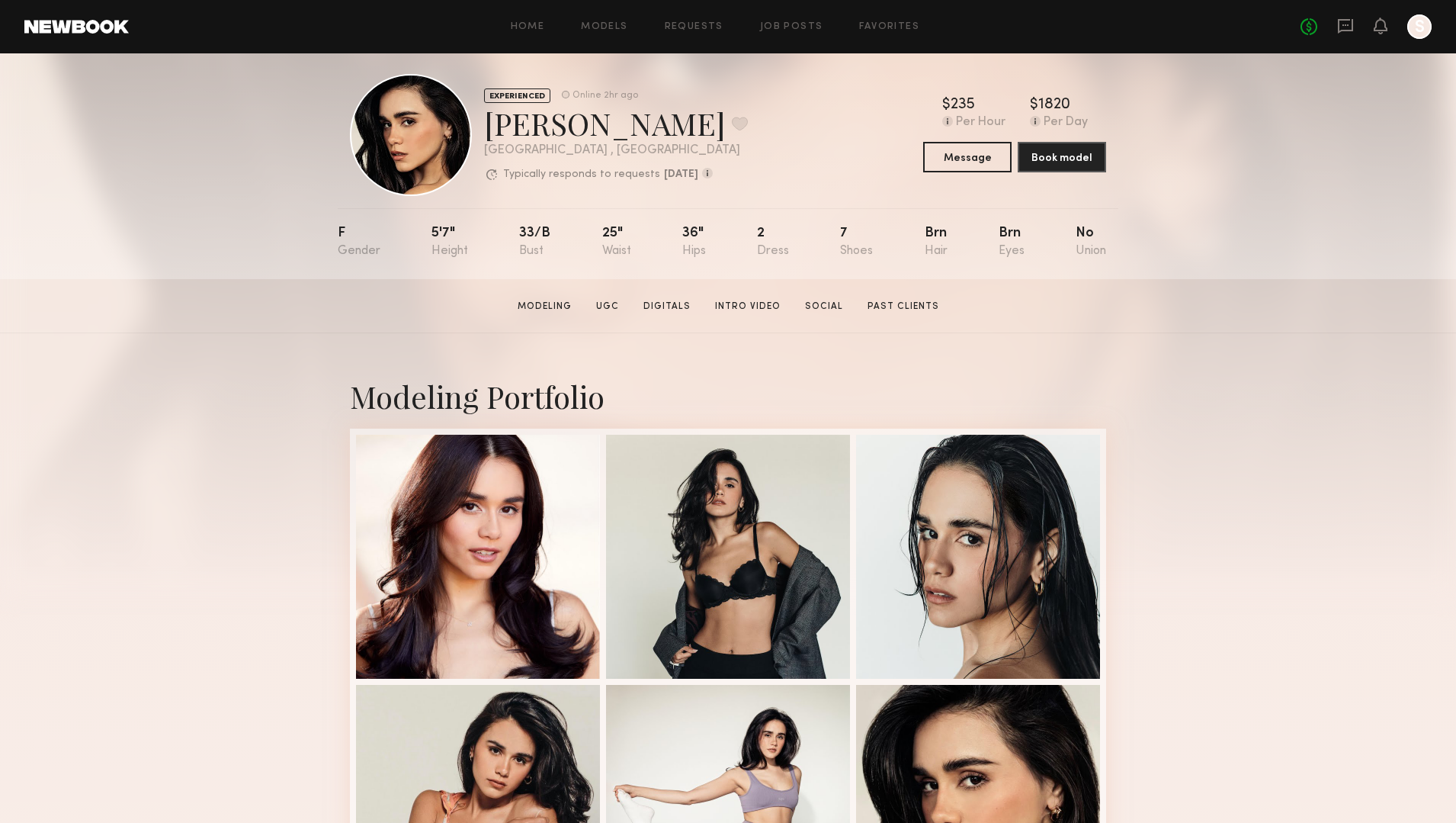
scroll to position [18, 0]
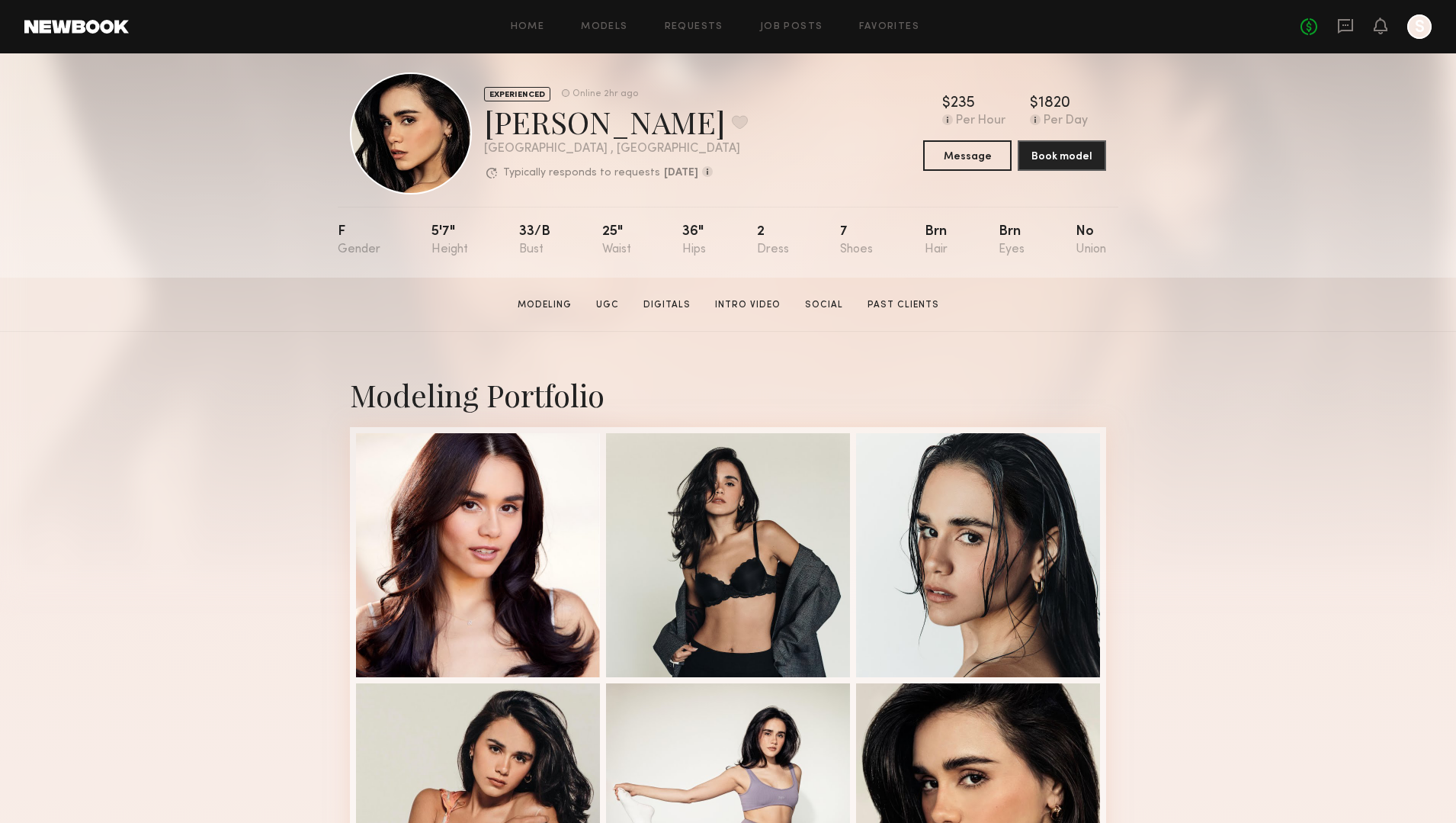
click at [671, 305] on link "Digitals" at bounding box center [667, 305] width 60 height 14
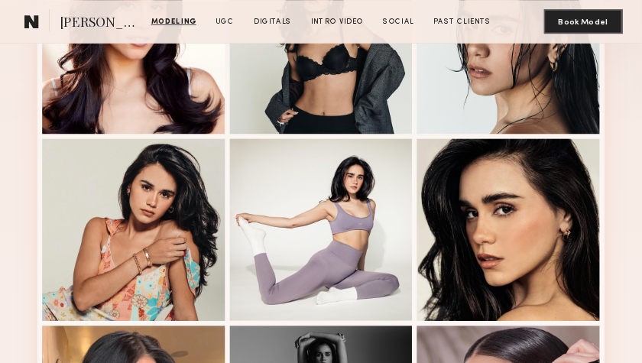
scroll to position [484, 0]
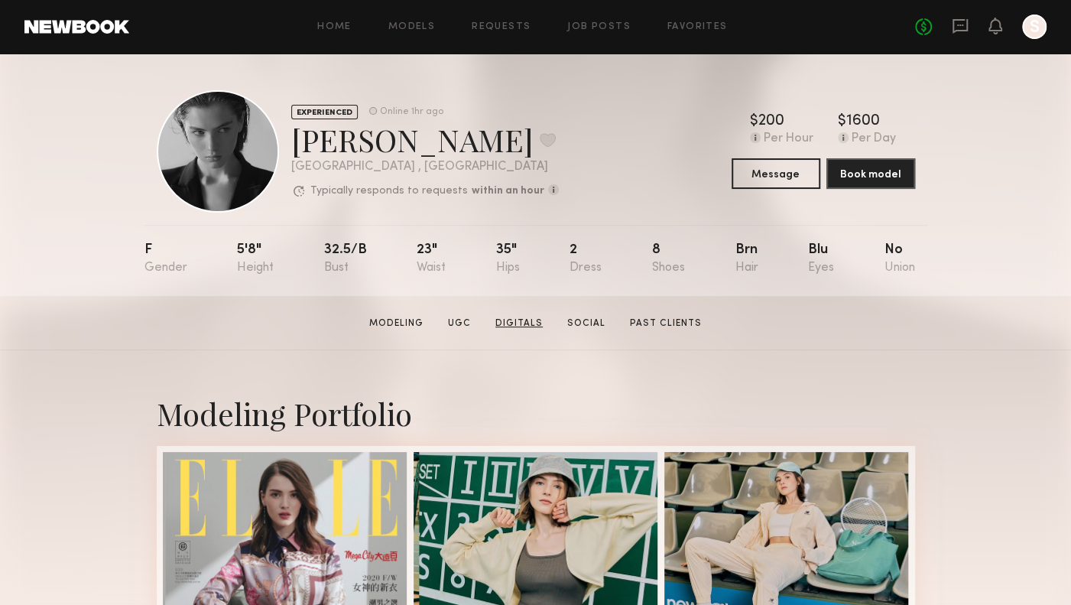
click at [518, 323] on link "Digitals" at bounding box center [519, 323] width 60 height 14
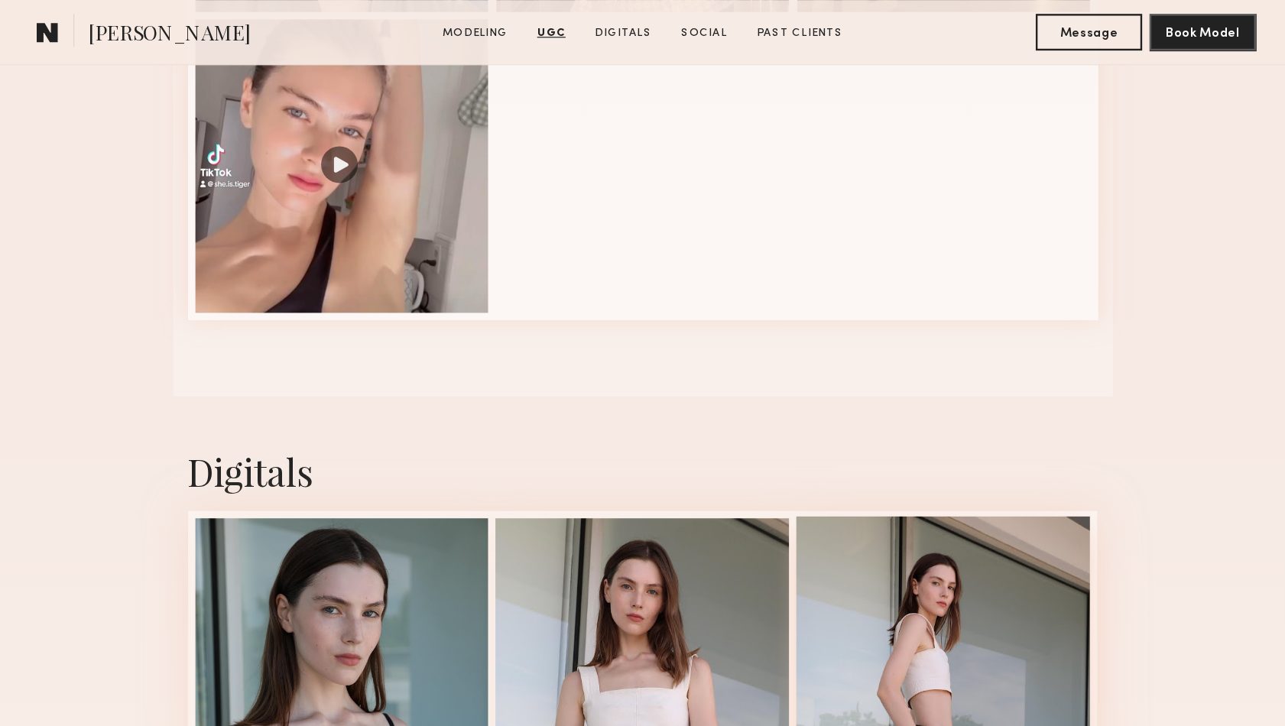
scroll to position [1899, 0]
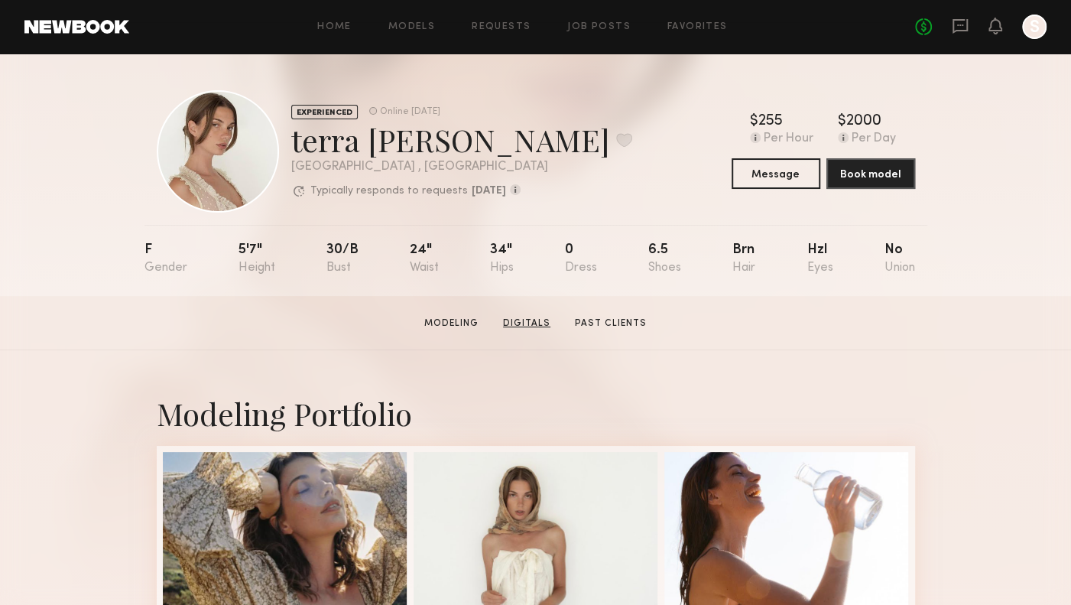
click at [521, 321] on link "Digitals" at bounding box center [527, 323] width 60 height 14
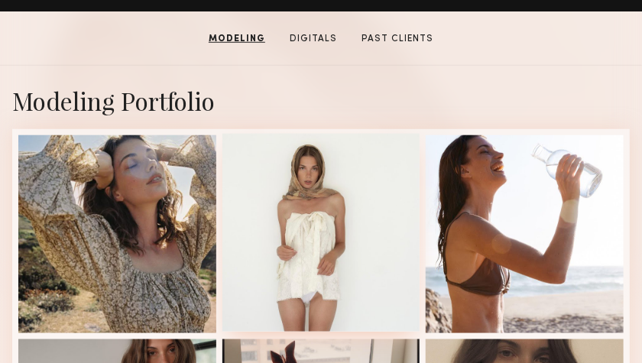
scroll to position [336, 0]
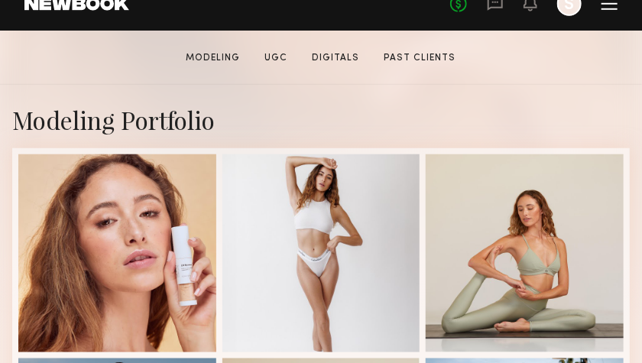
scroll to position [324, 0]
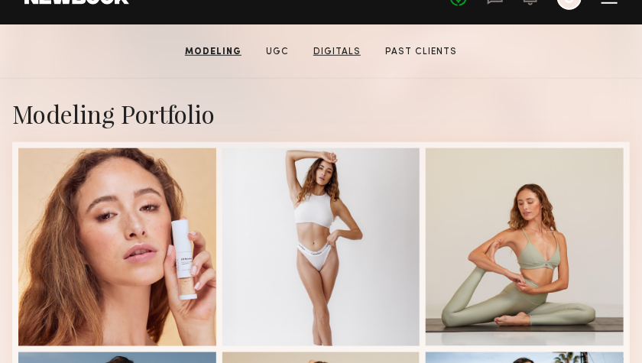
click at [342, 50] on link "Digitals" at bounding box center [337, 52] width 60 height 14
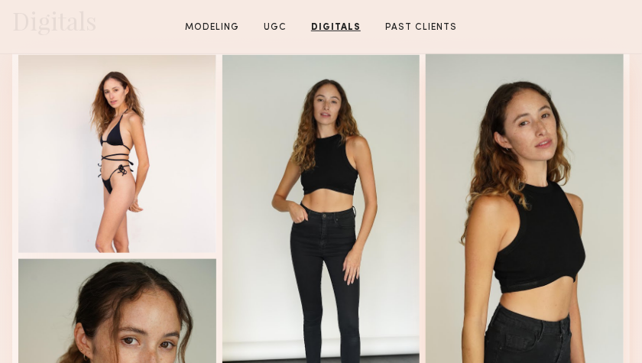
scroll to position [1916, 0]
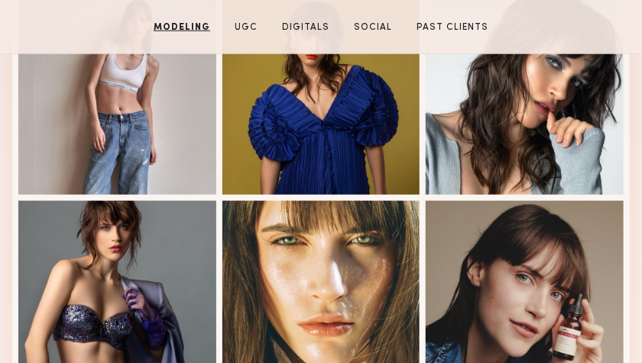
scroll to position [472, 0]
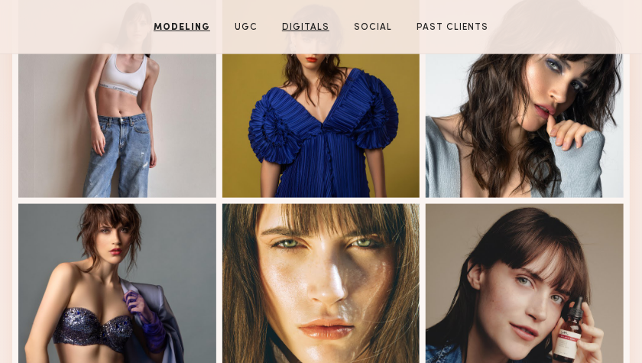
click at [303, 27] on link "Digitals" at bounding box center [306, 28] width 60 height 14
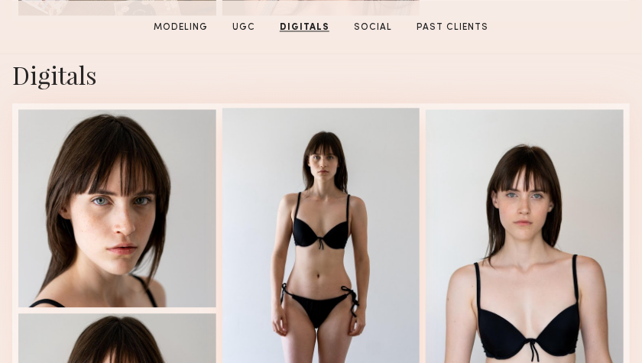
scroll to position [2523, 0]
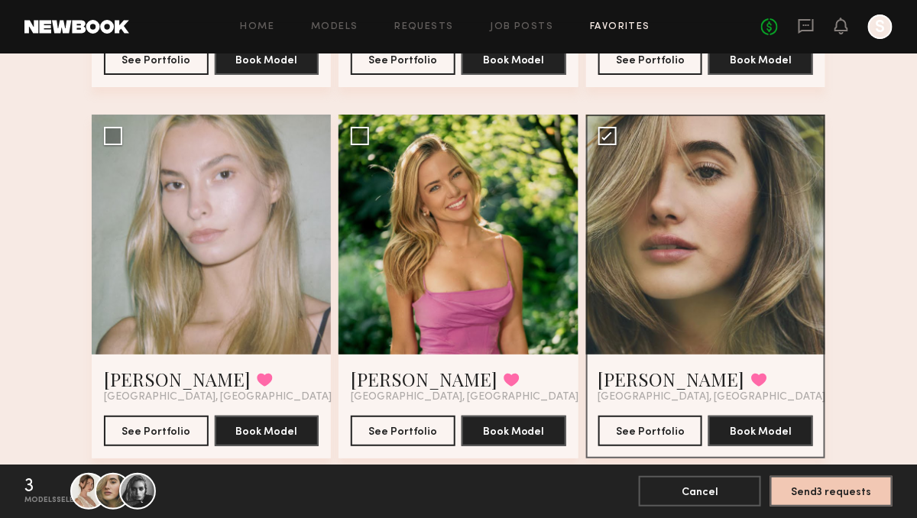
scroll to position [1555, 0]
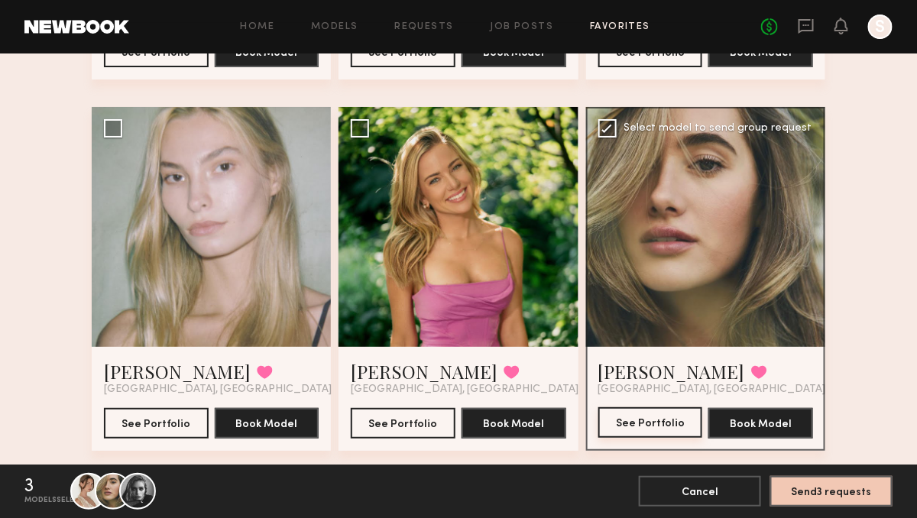
click at [641, 362] on button "See Portfolio" at bounding box center [651, 422] width 105 height 31
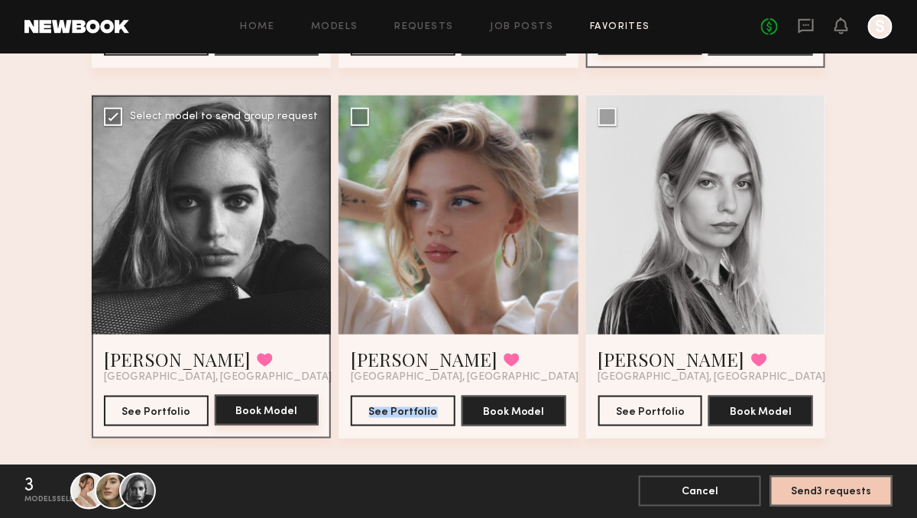
scroll to position [1939, 0]
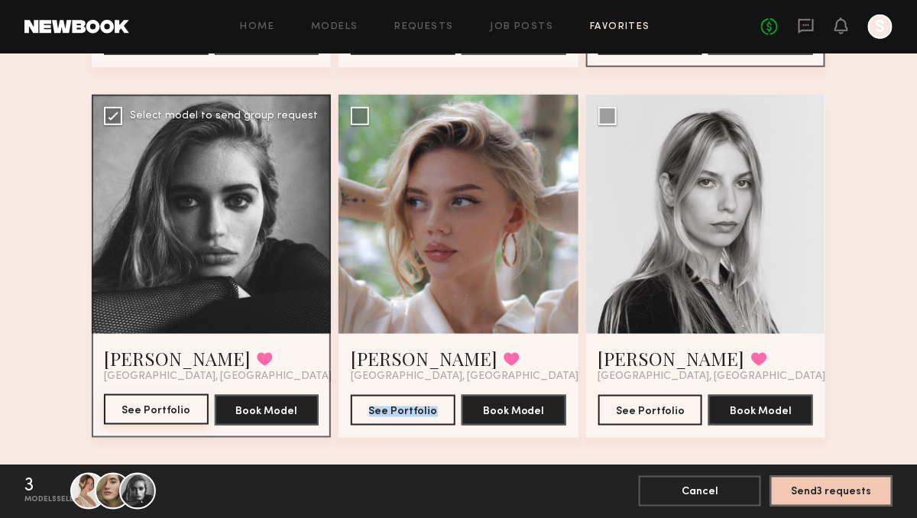
click at [159, 362] on button "See Portfolio" at bounding box center [156, 409] width 105 height 31
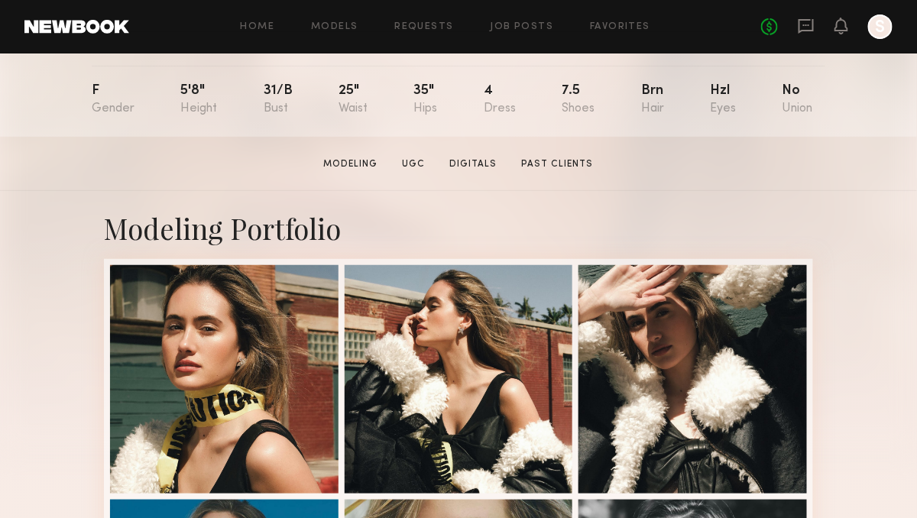
scroll to position [160, 0]
click at [472, 163] on link "Digitals" at bounding box center [474, 164] width 60 height 14
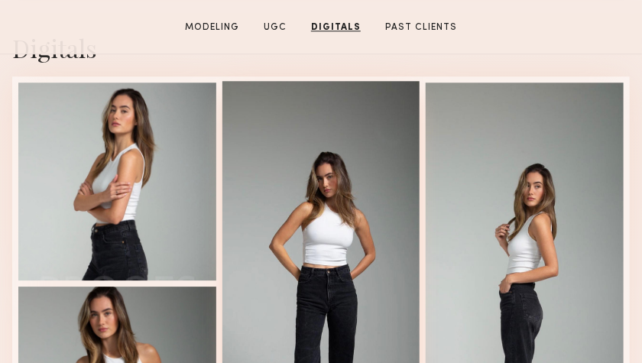
scroll to position [2752, 0]
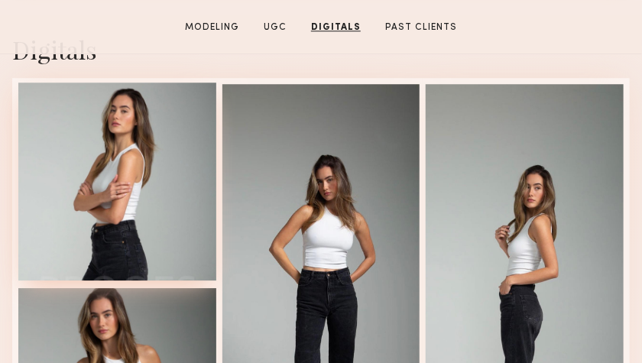
click at [132, 132] on div at bounding box center [117, 182] width 198 height 198
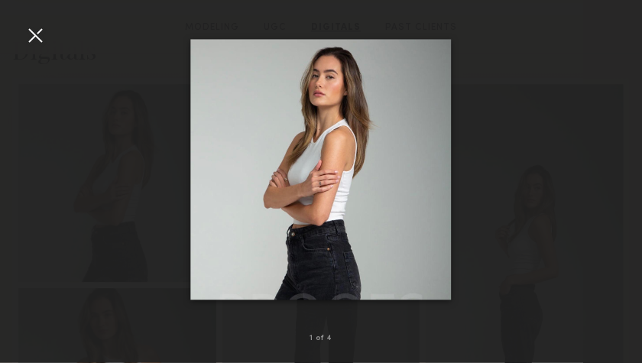
click at [36, 35] on div at bounding box center [35, 35] width 24 height 24
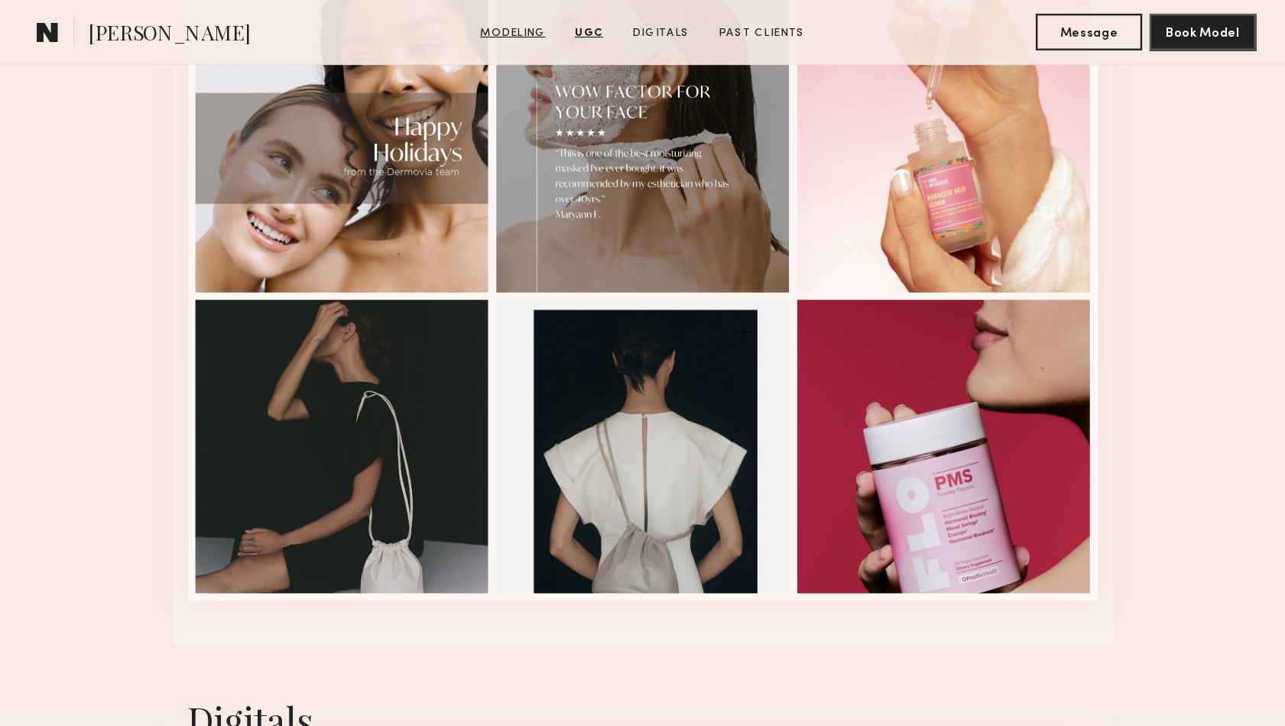
scroll to position [2753, 0]
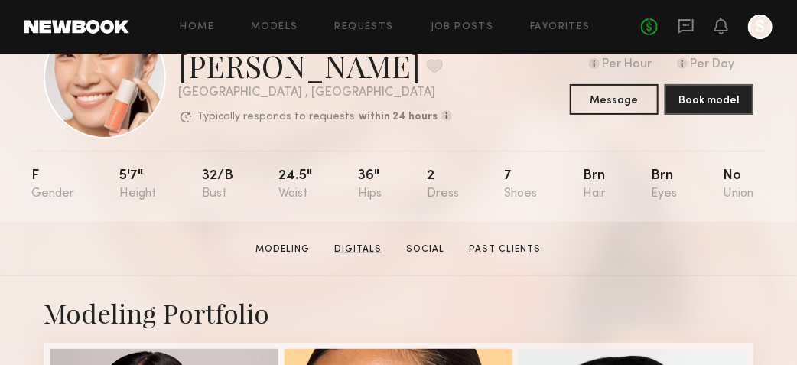
click at [359, 245] on link "Digitals" at bounding box center [359, 249] width 60 height 14
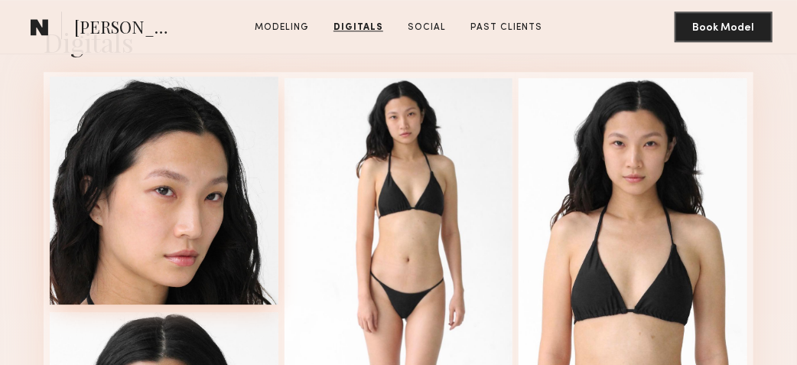
scroll to position [1417, 0]
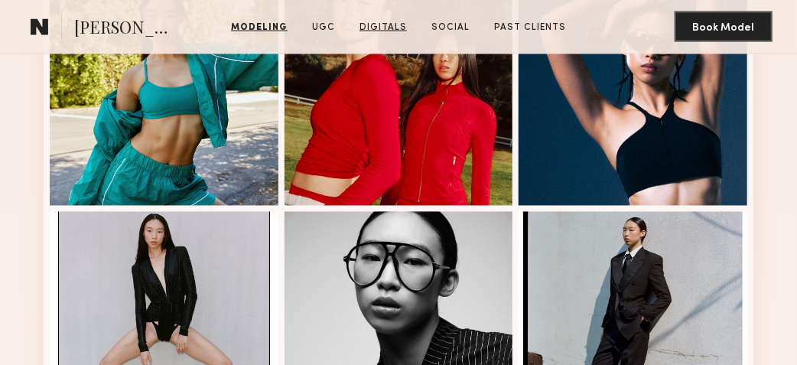
click at [375, 30] on link "Digitals" at bounding box center [383, 28] width 60 height 14
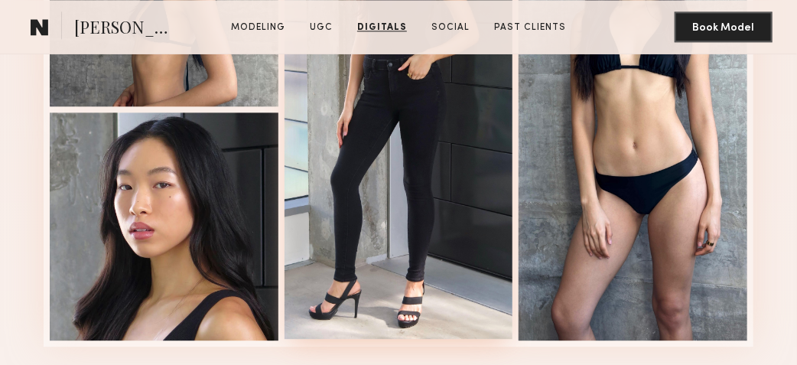
scroll to position [3230, 0]
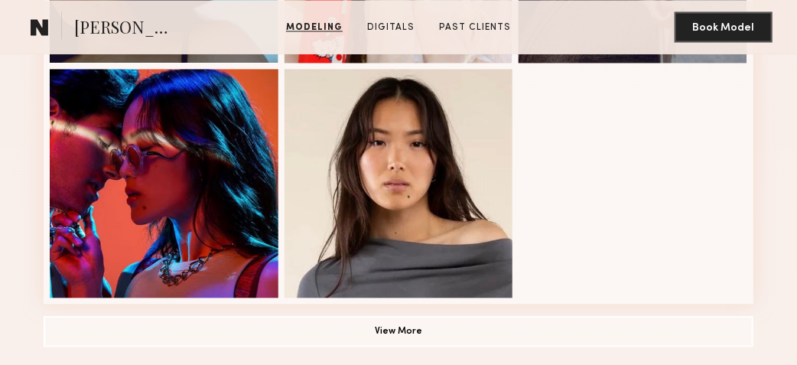
scroll to position [1057, 0]
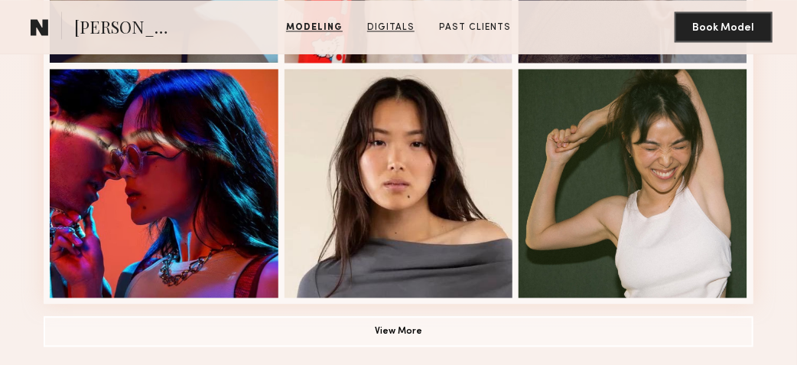
click at [389, 30] on link "Digitals" at bounding box center [391, 28] width 60 height 14
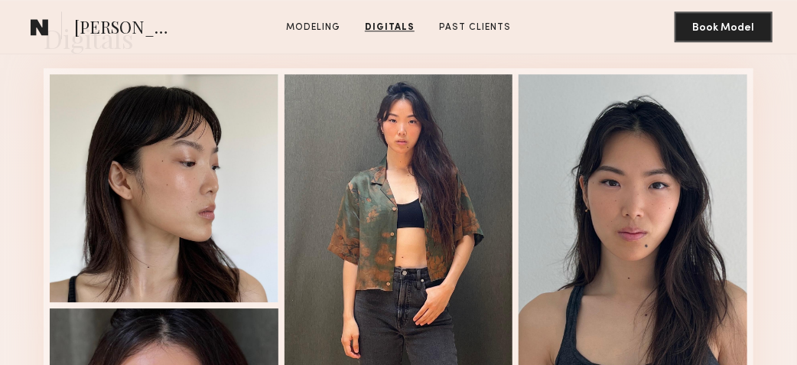
scroll to position [1415, 0]
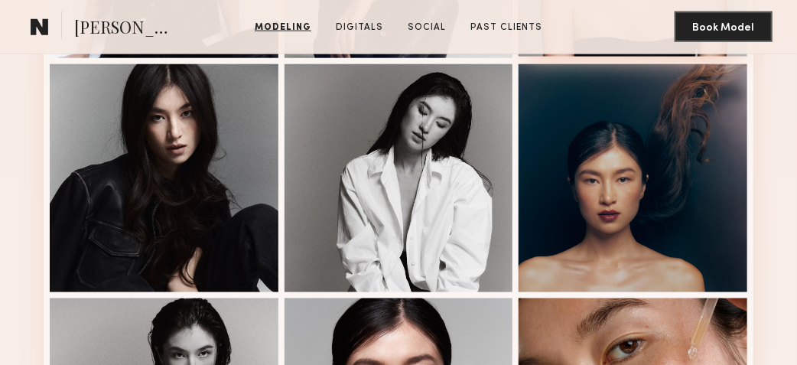
scroll to position [588, 0]
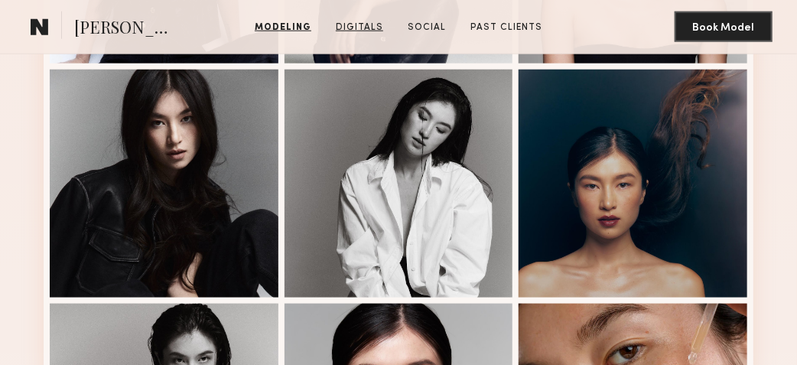
click at [370, 27] on link "Digitals" at bounding box center [359, 28] width 60 height 14
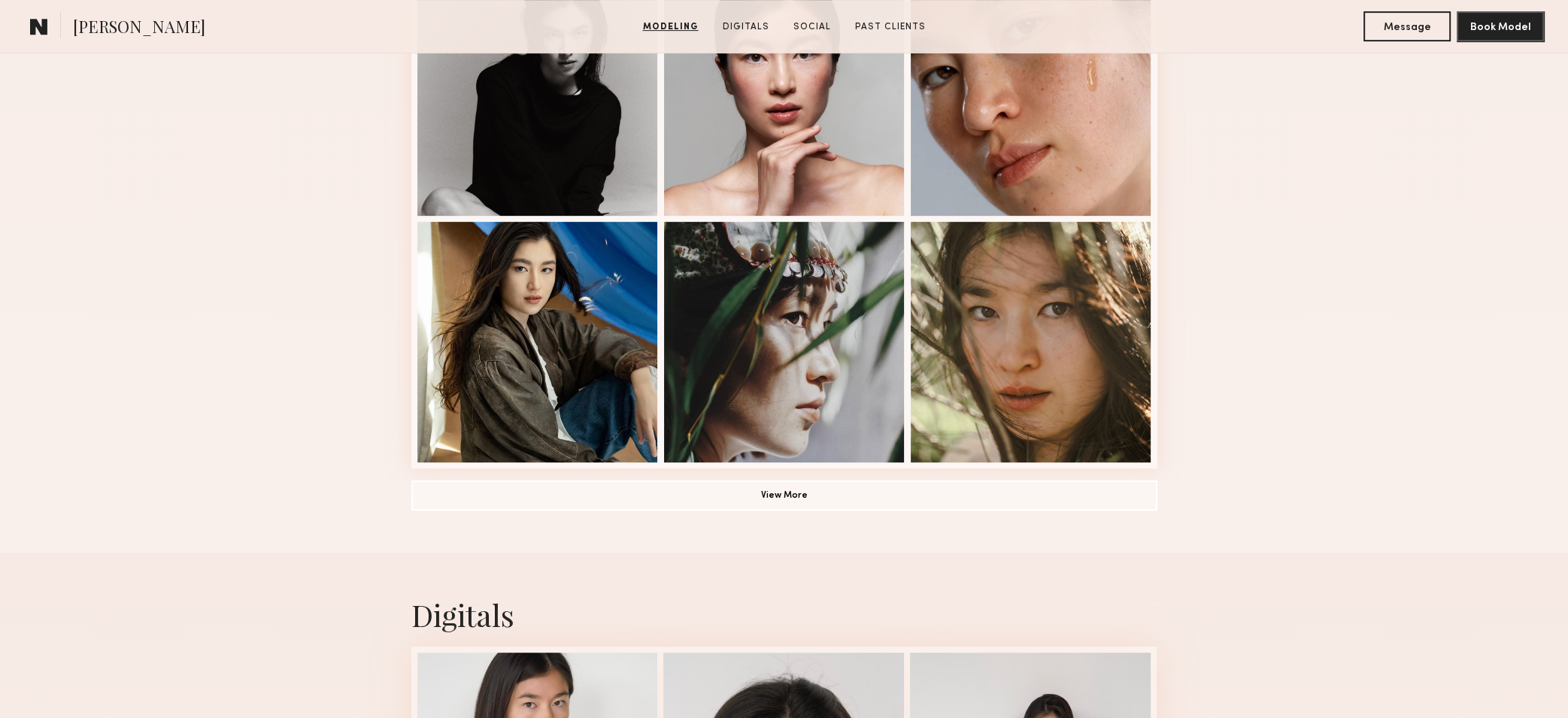
scroll to position [956, 0]
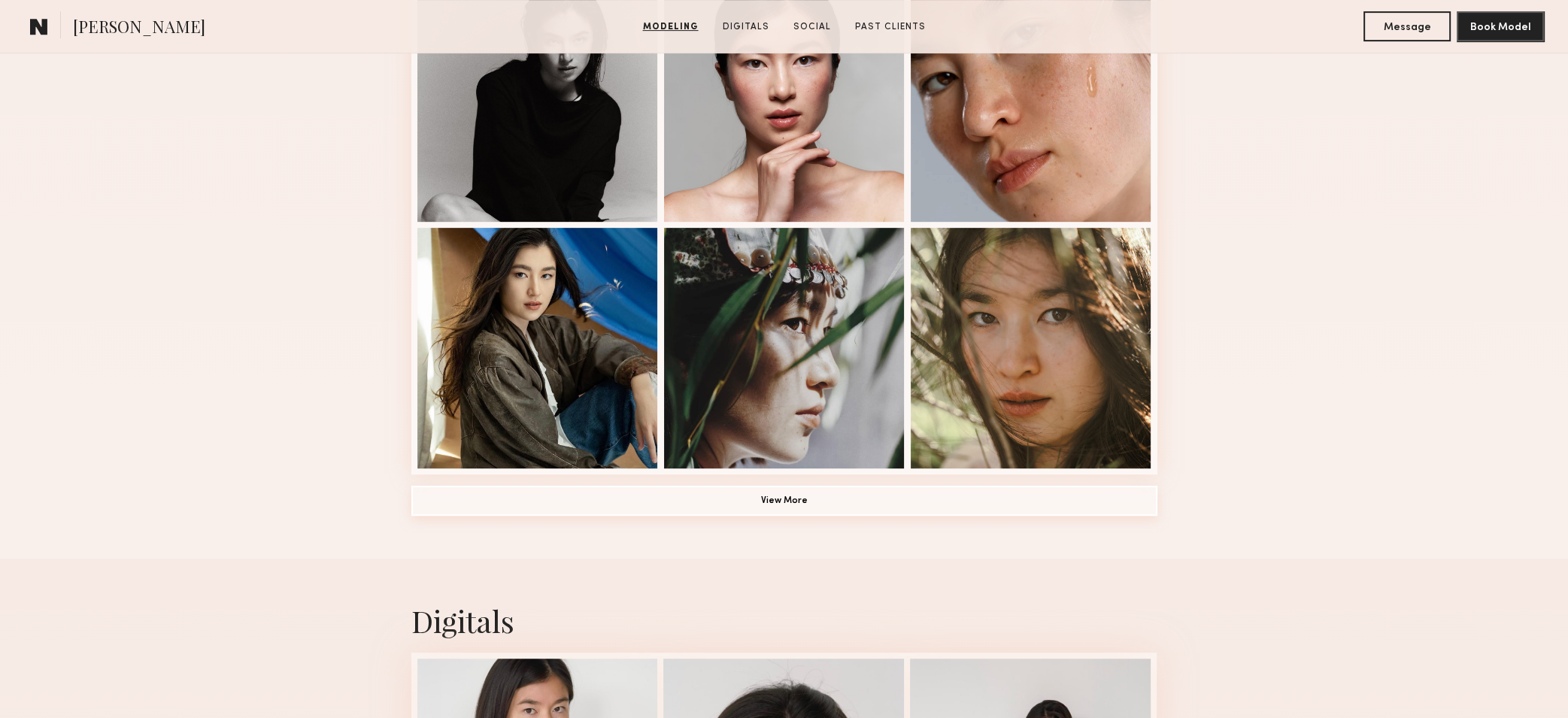
click at [775, 342] on button "View More" at bounding box center [784, 501] width 746 height 30
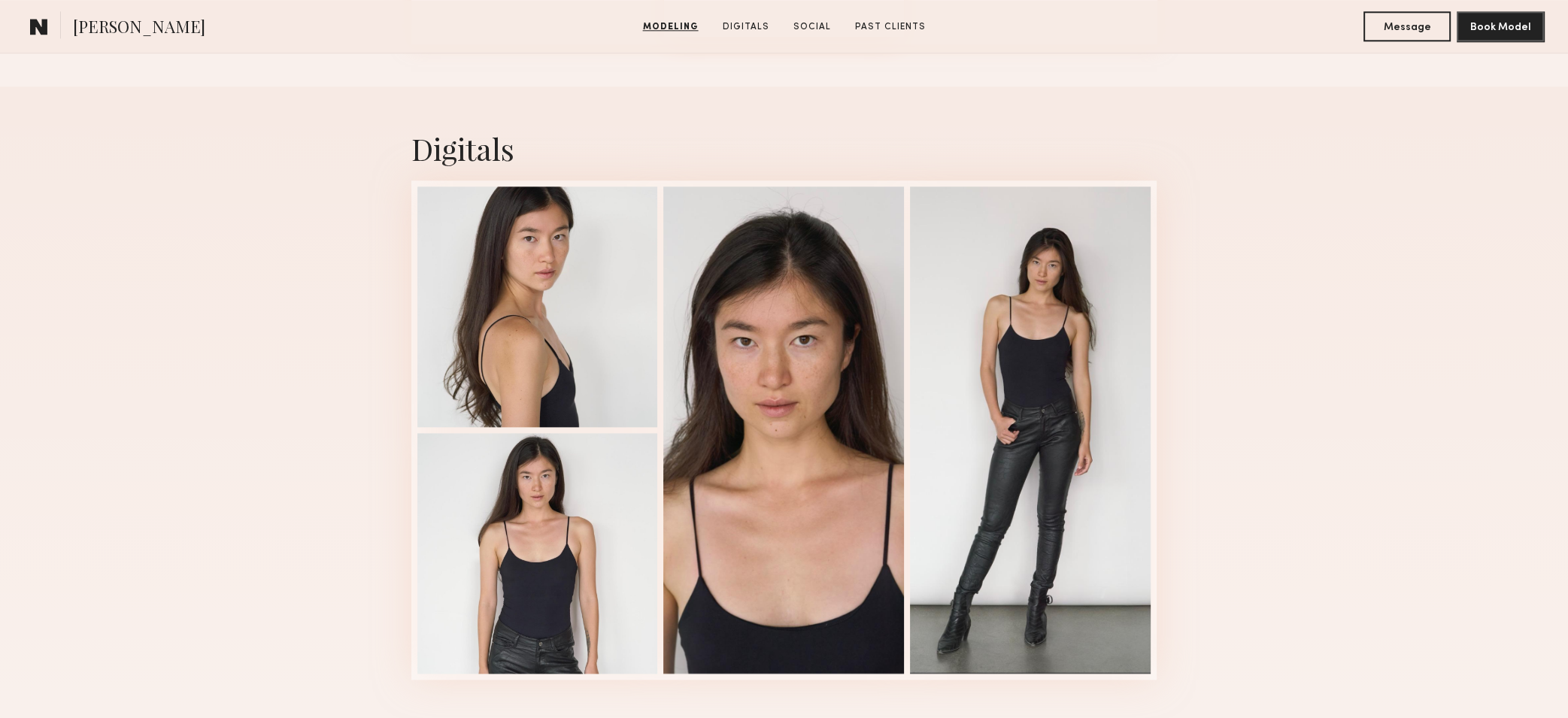
scroll to position [2391, 0]
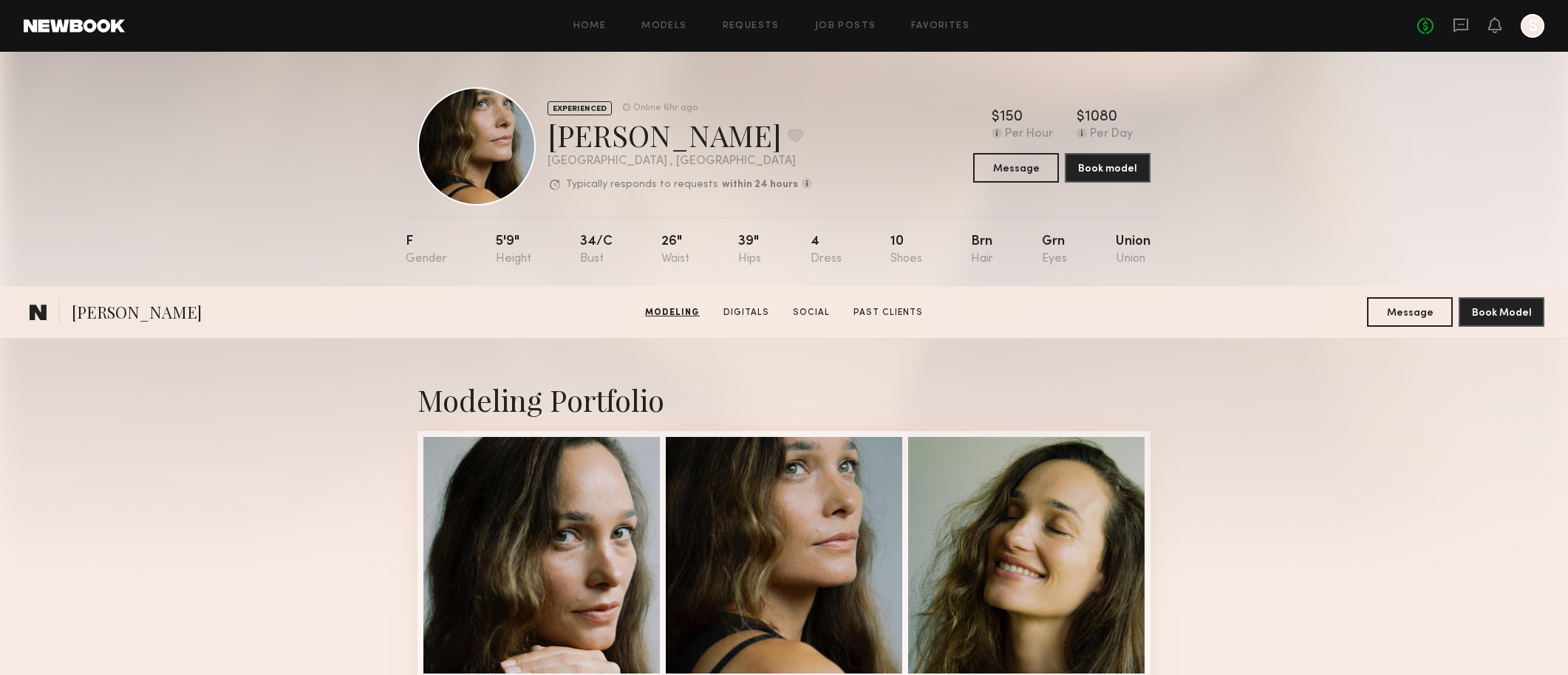
scroll to position [364, 0]
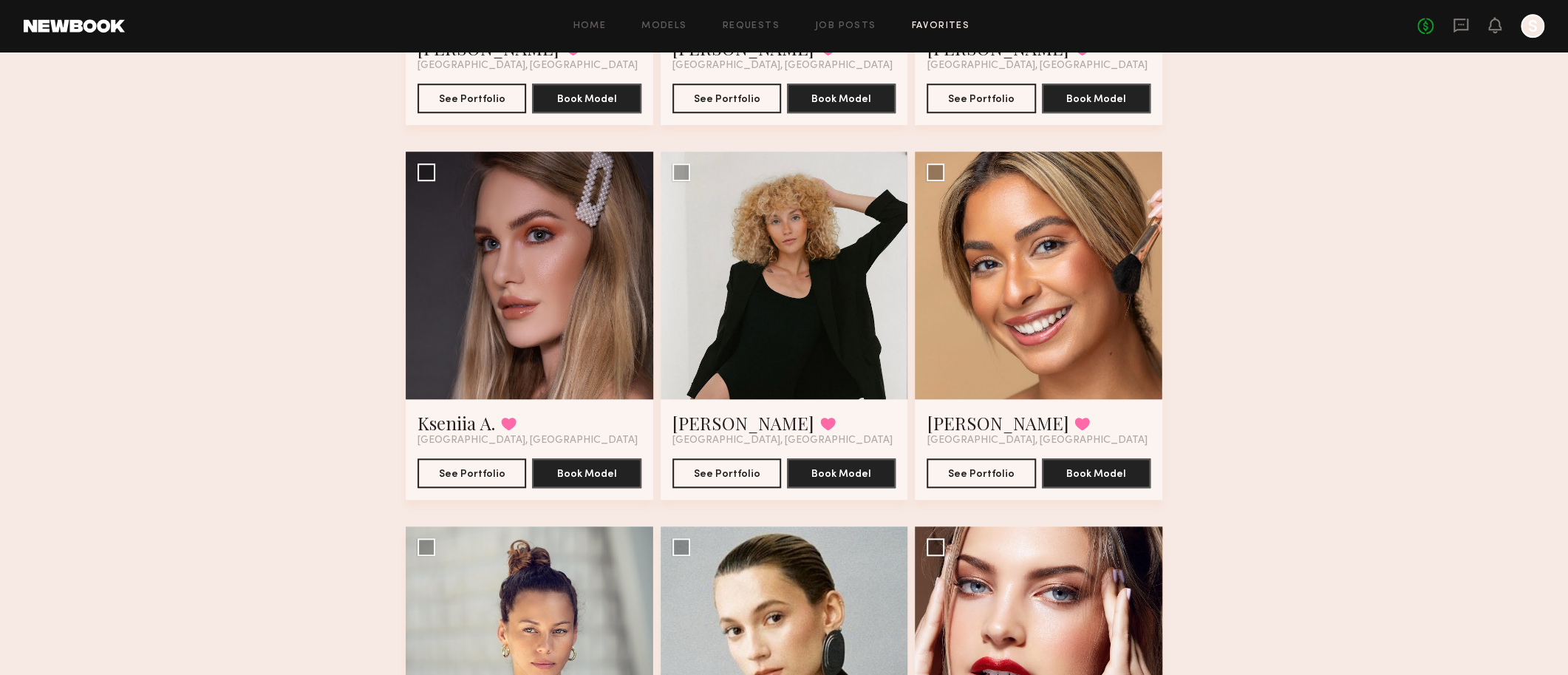
scroll to position [789, 0]
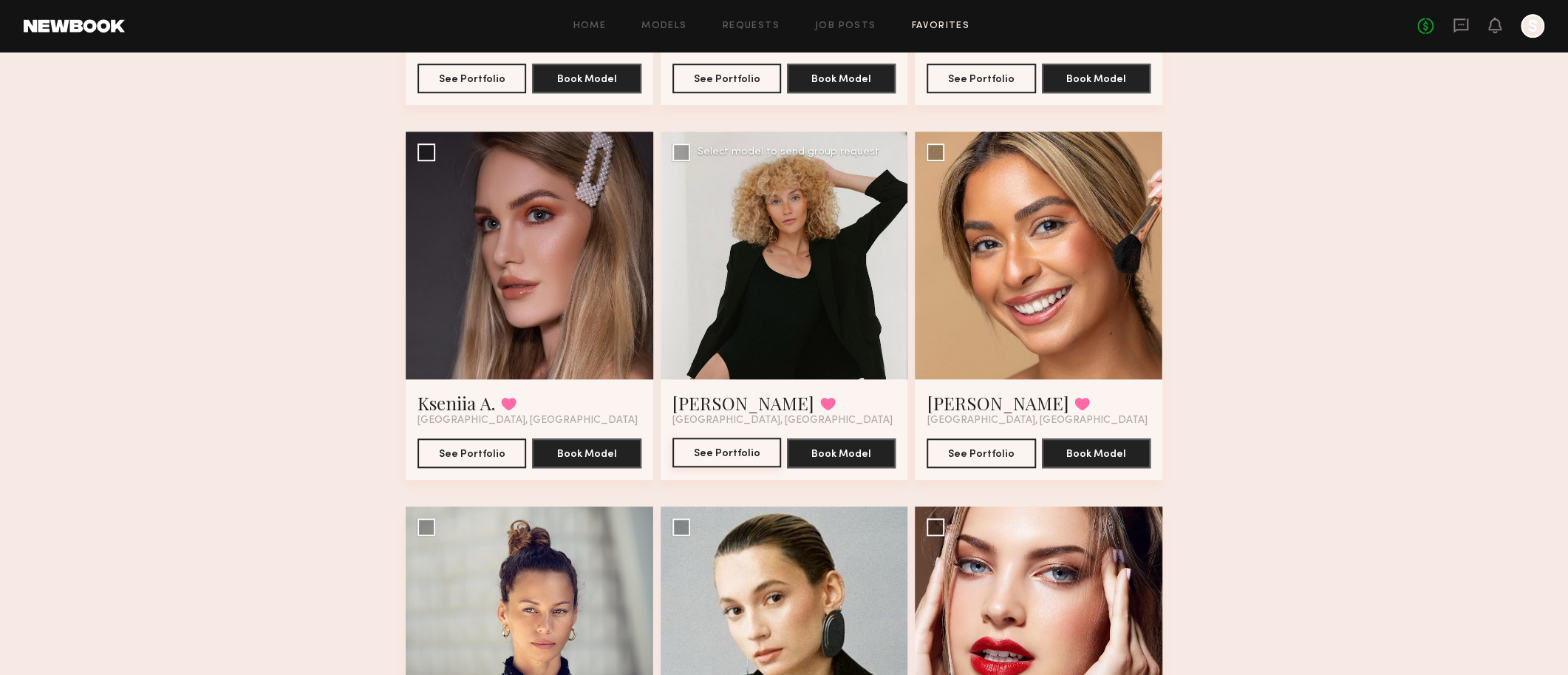
click at [736, 457] on button "See Portfolio" at bounding box center [727, 453] width 108 height 30
